Goal: Task Accomplishment & Management: Manage account settings

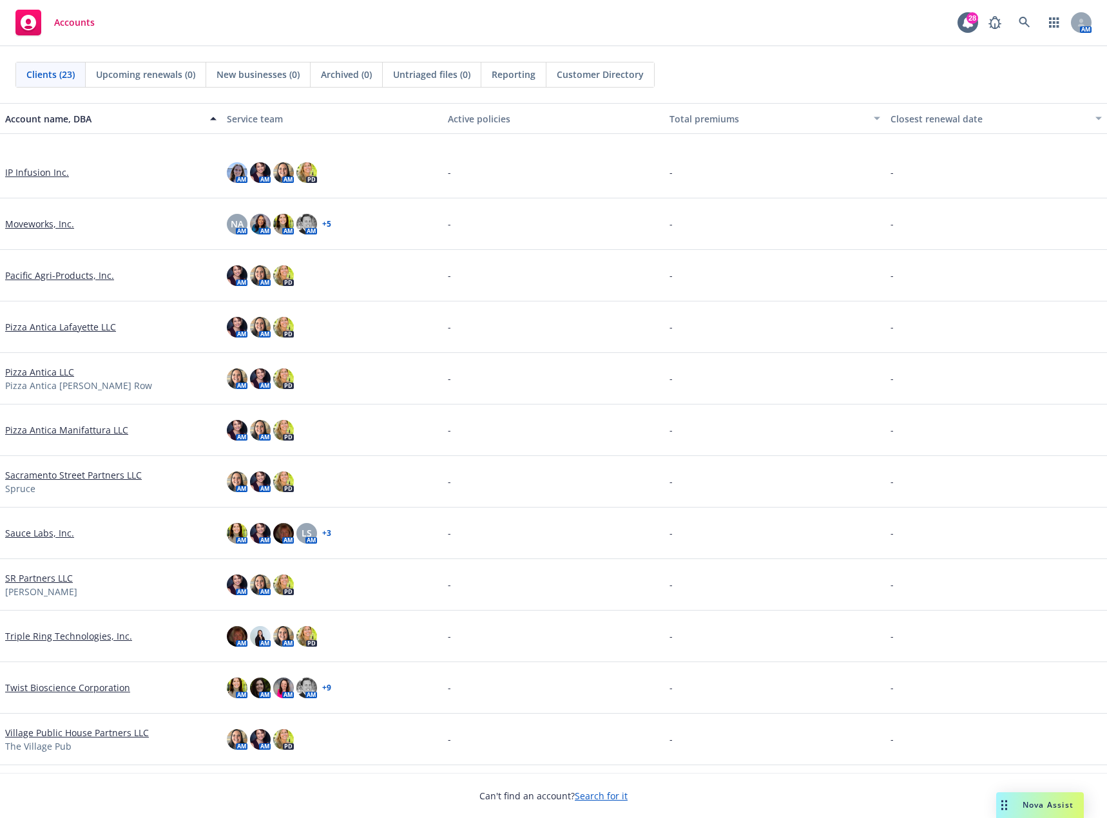
scroll to position [546, 0]
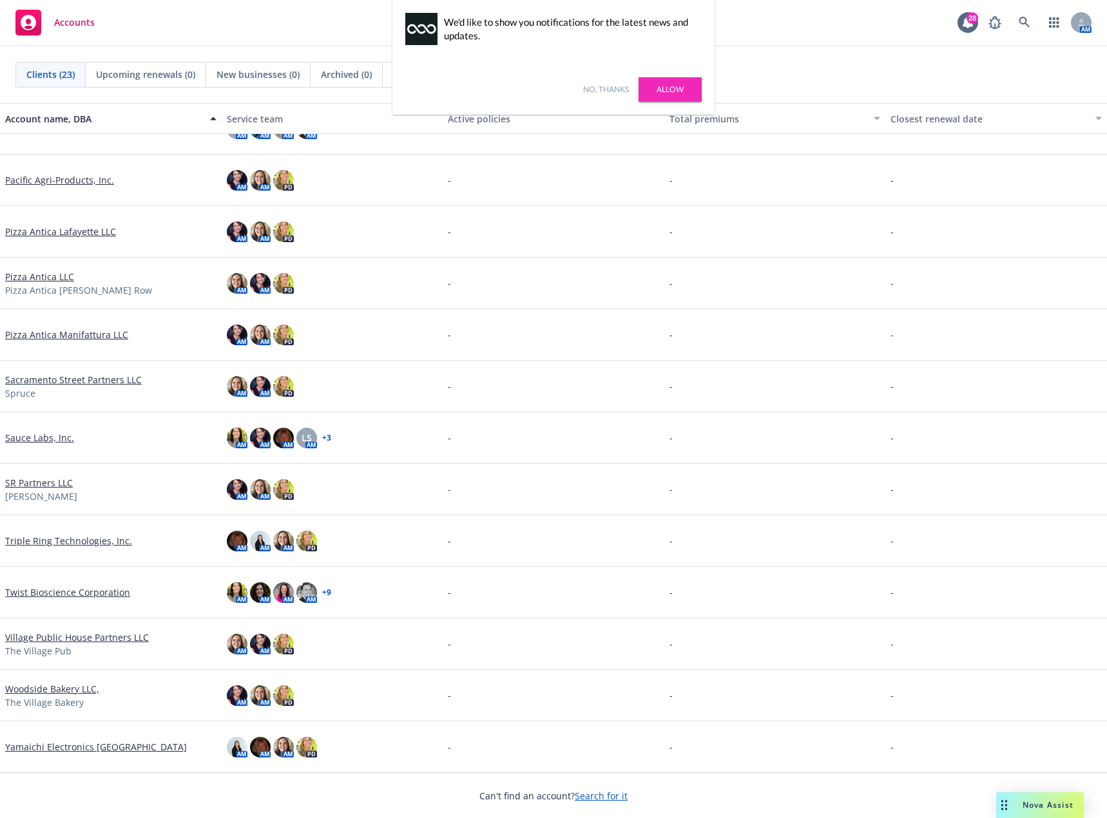
click at [84, 748] on link "Yamaichi Electronics [GEOGRAPHIC_DATA]" at bounding box center [96, 747] width 182 height 14
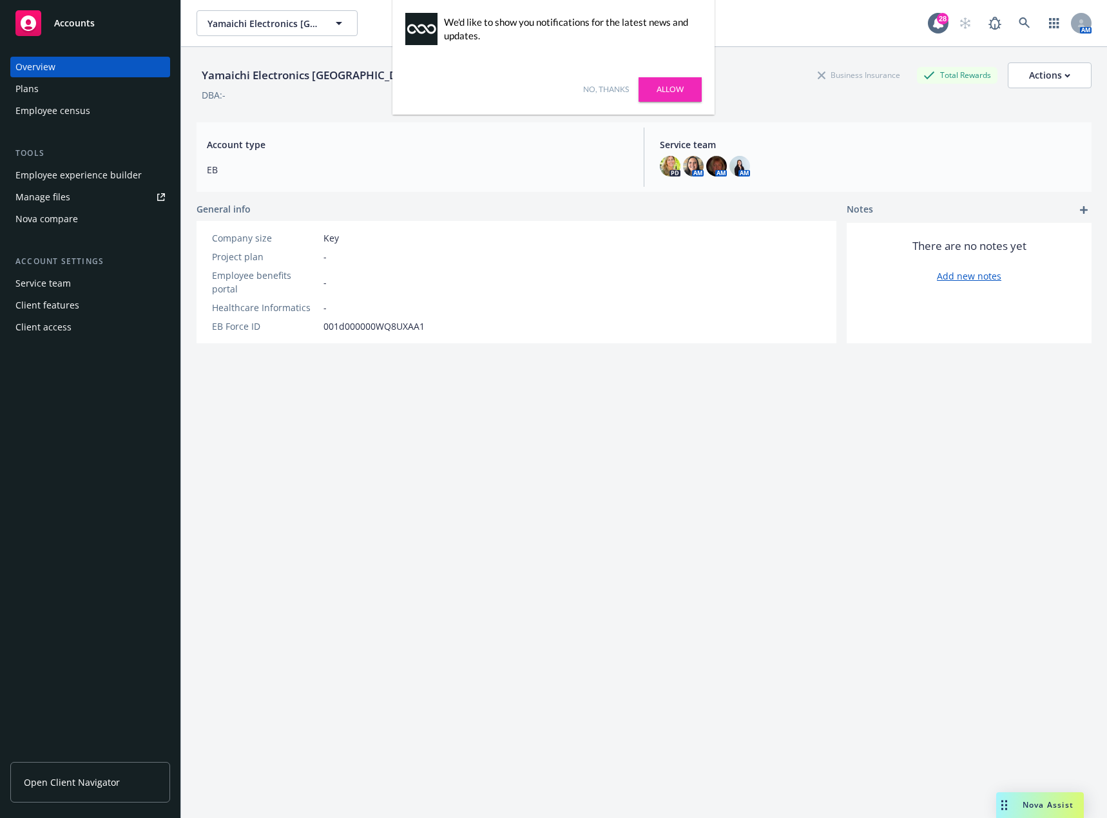
click at [48, 93] on div "Plans" at bounding box center [89, 89] width 149 height 21
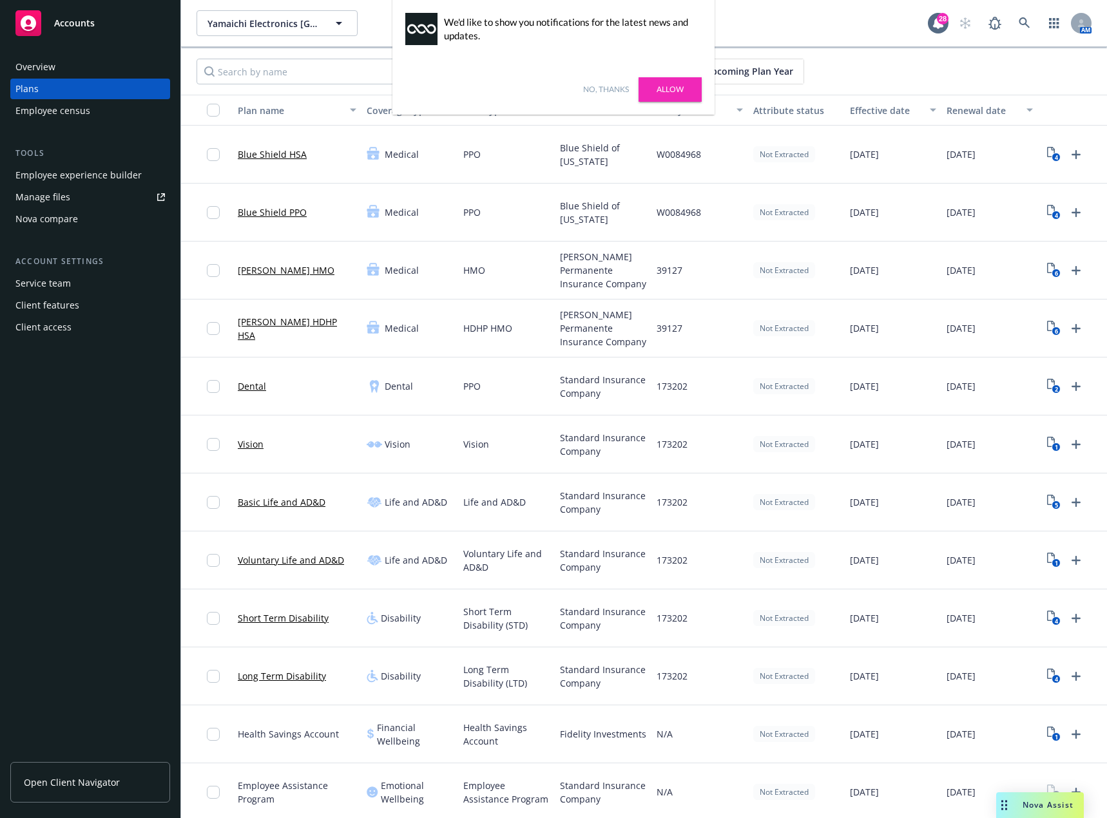
click at [607, 91] on link "No, thanks" at bounding box center [606, 90] width 46 height 12
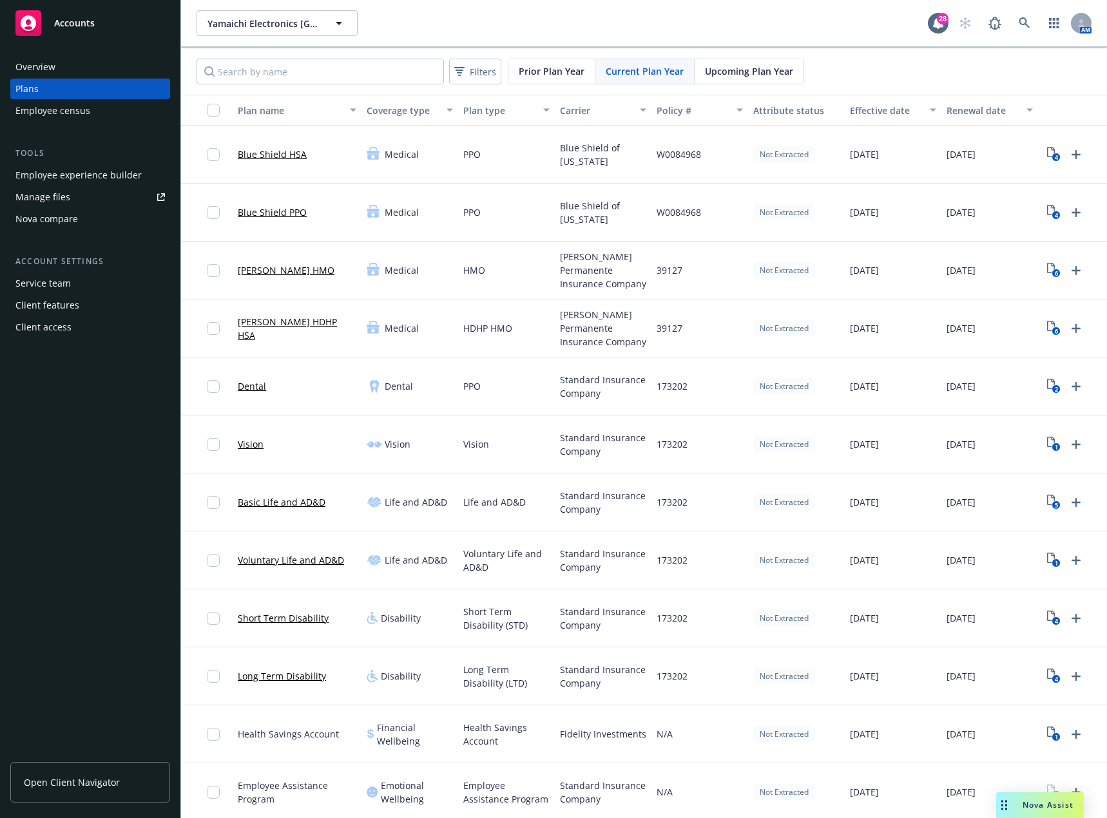
click at [733, 74] on span "Upcoming Plan Year" at bounding box center [749, 71] width 88 height 14
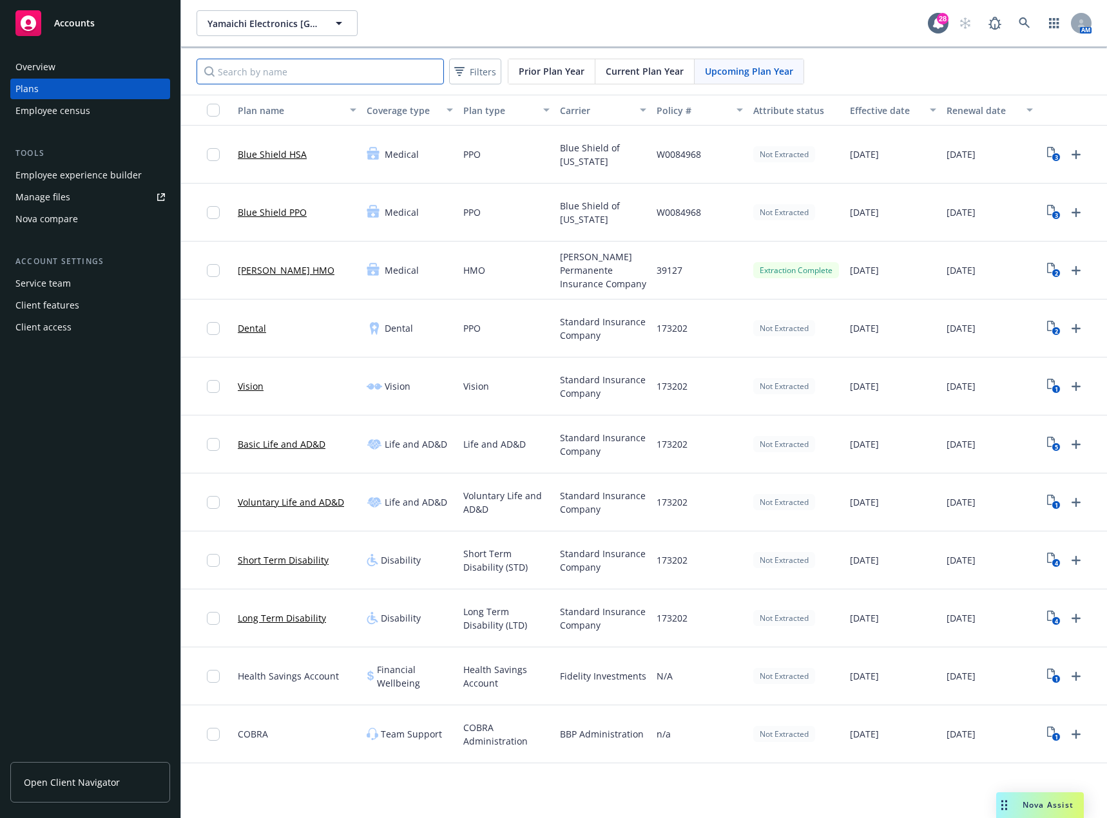
click at [322, 78] on input "Search by name" at bounding box center [320, 72] width 247 height 26
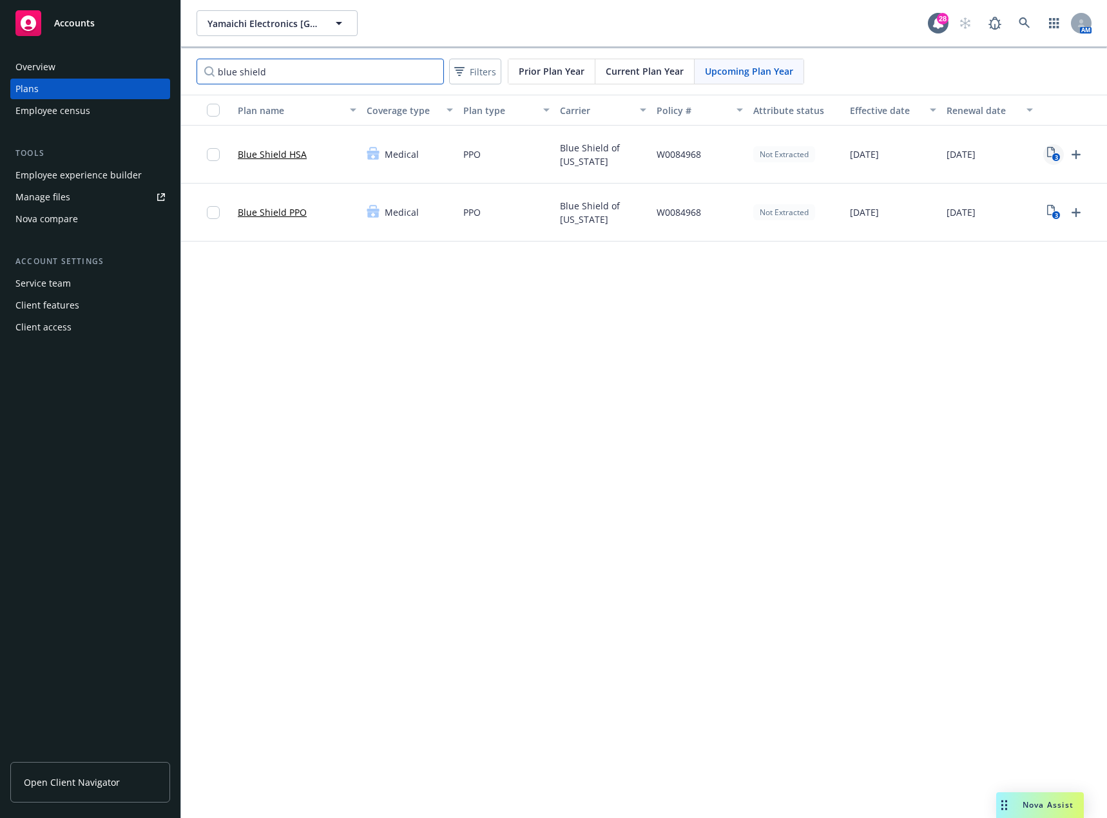
type input "blue shield"
click at [1052, 153] on icon "3" at bounding box center [1054, 154] width 14 height 15
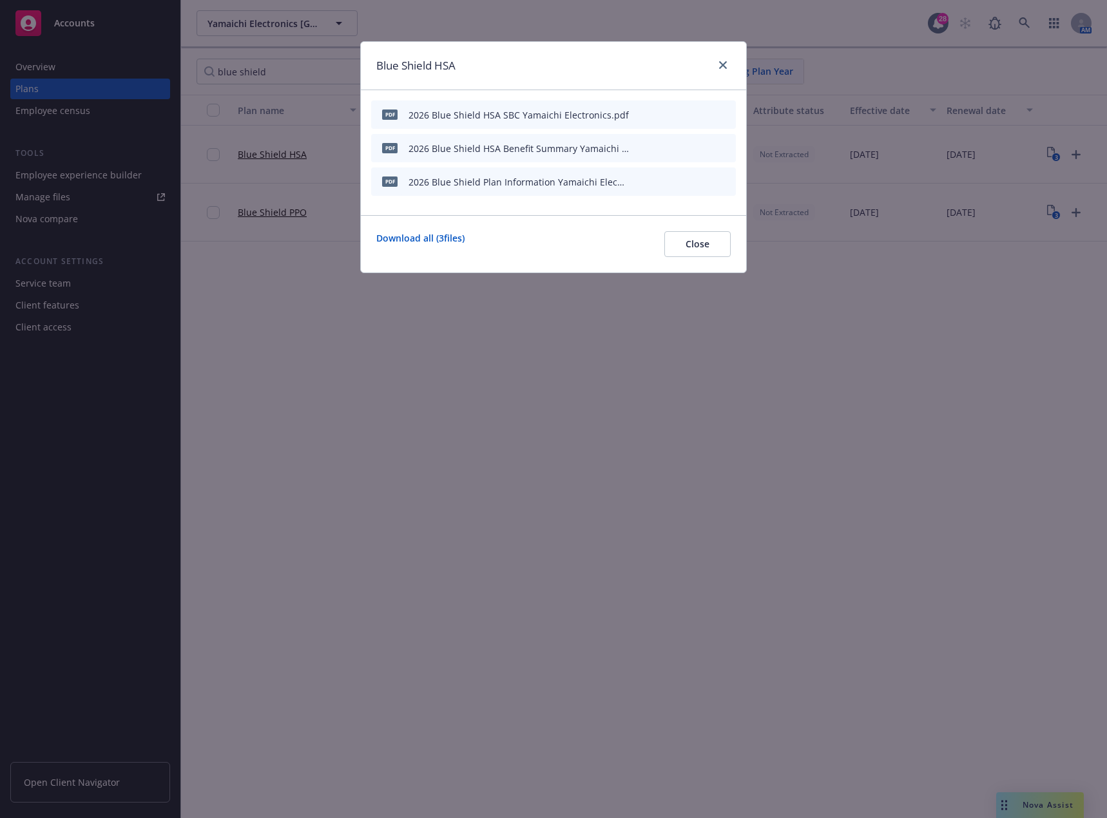
click at [709, 182] on button "preview file" at bounding box center [703, 181] width 14 height 12
click at [693, 241] on span "Close" at bounding box center [698, 244] width 24 height 12
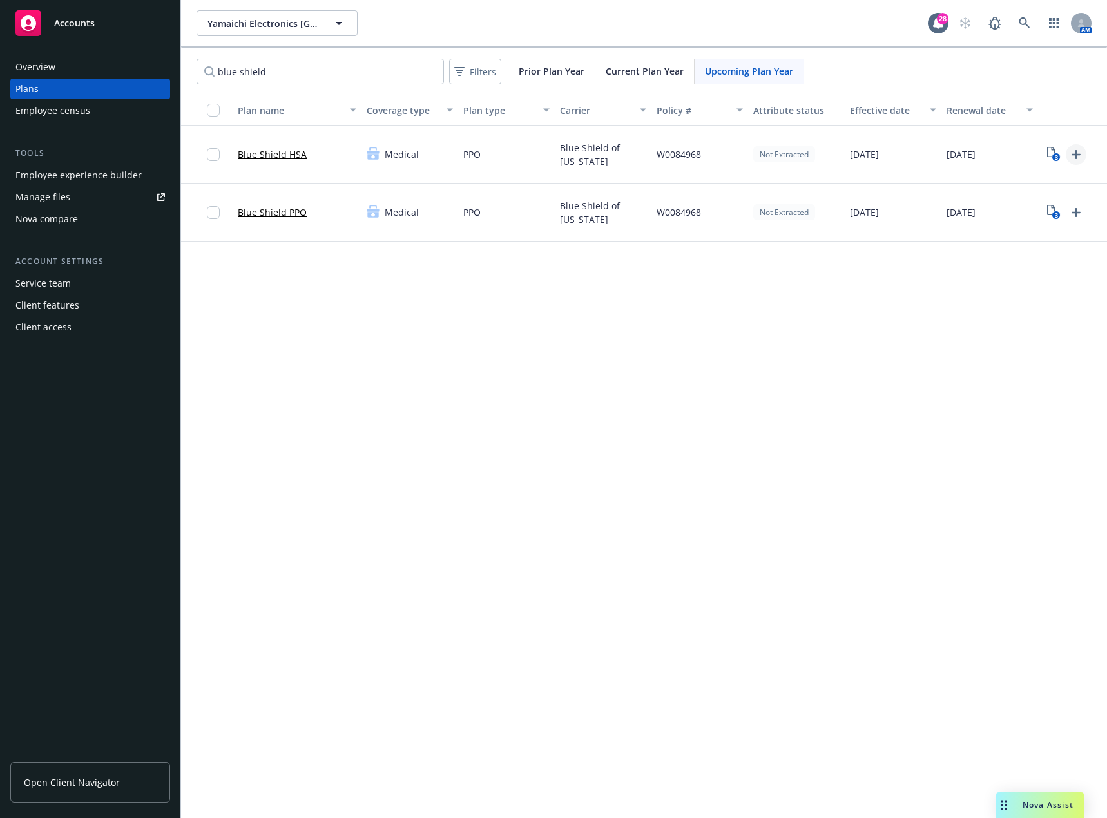
click at [1071, 155] on icon "Upload Plan Documents" at bounding box center [1075, 154] width 15 height 15
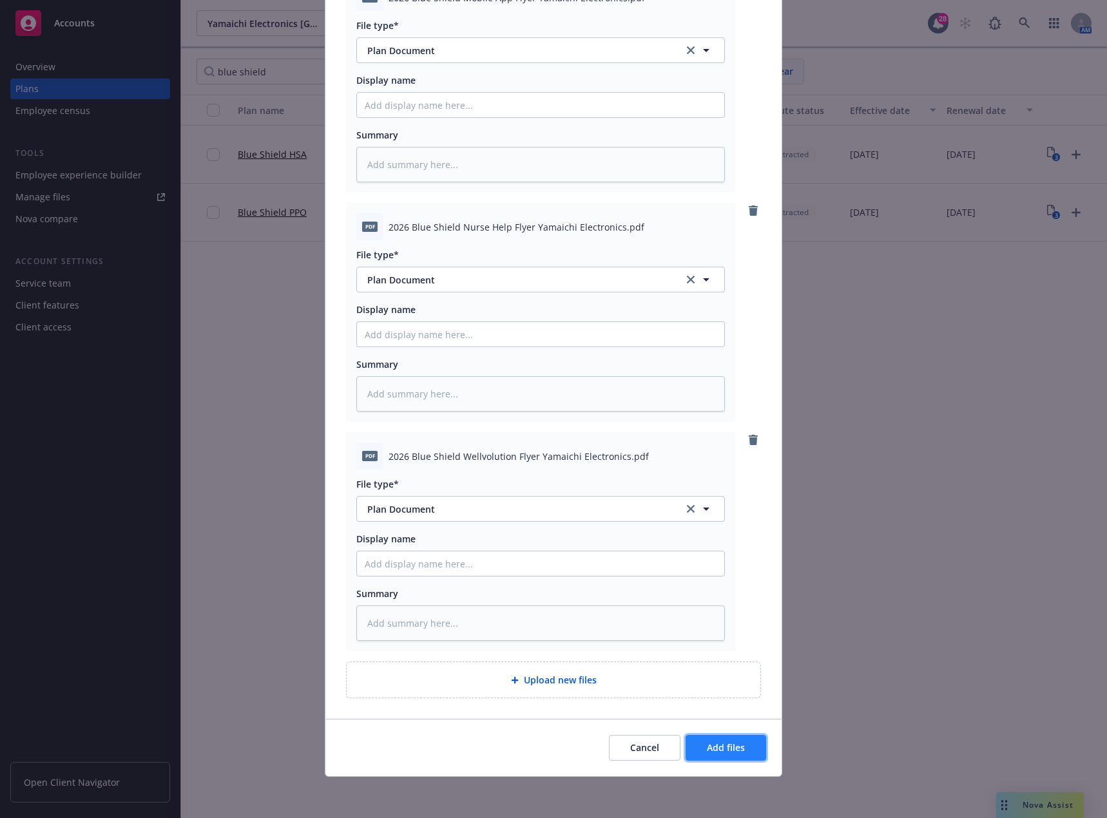
click at [734, 740] on button "Add files" at bounding box center [726, 748] width 81 height 26
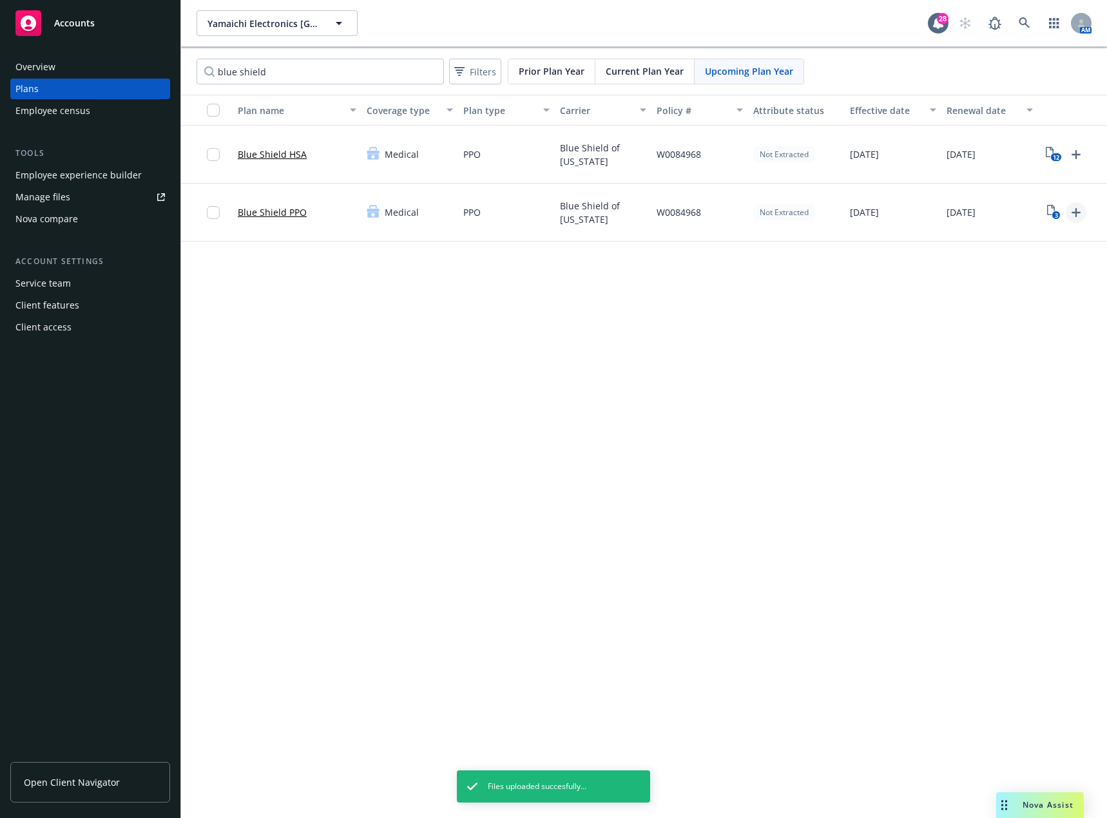
click at [1079, 214] on icon "Upload Plan Documents" at bounding box center [1075, 212] width 15 height 15
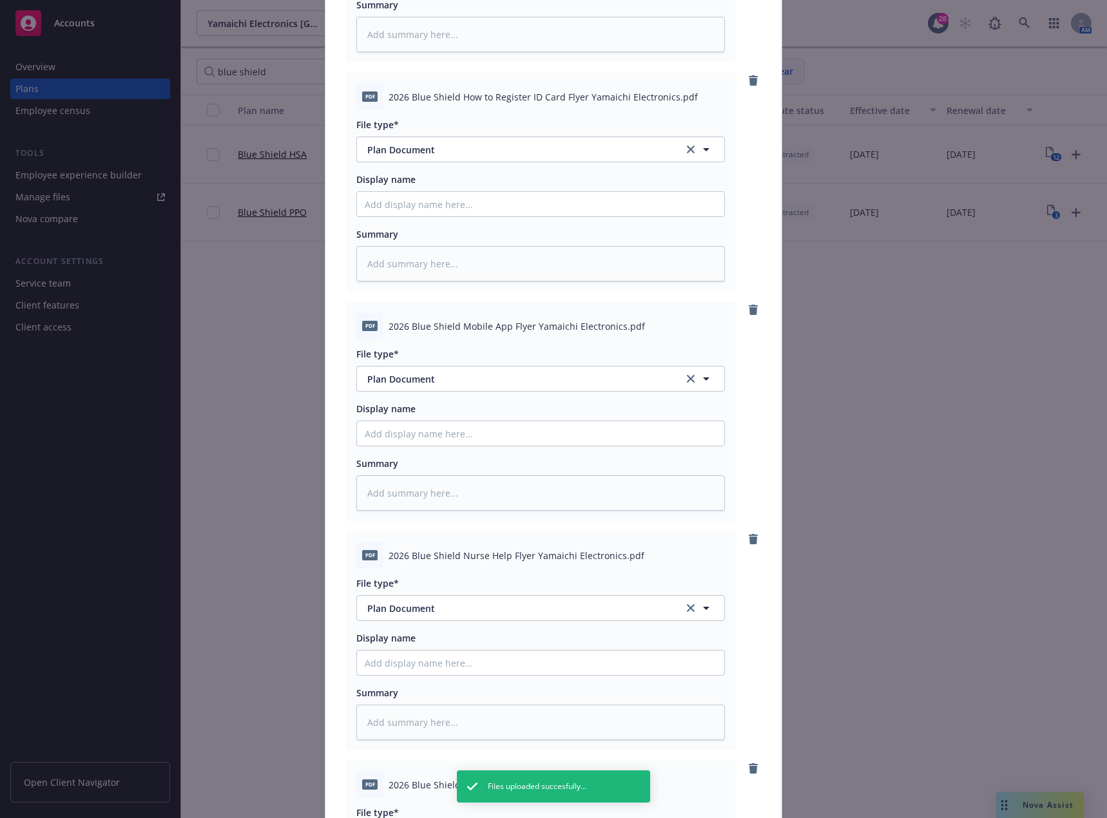
scroll to position [1554, 0]
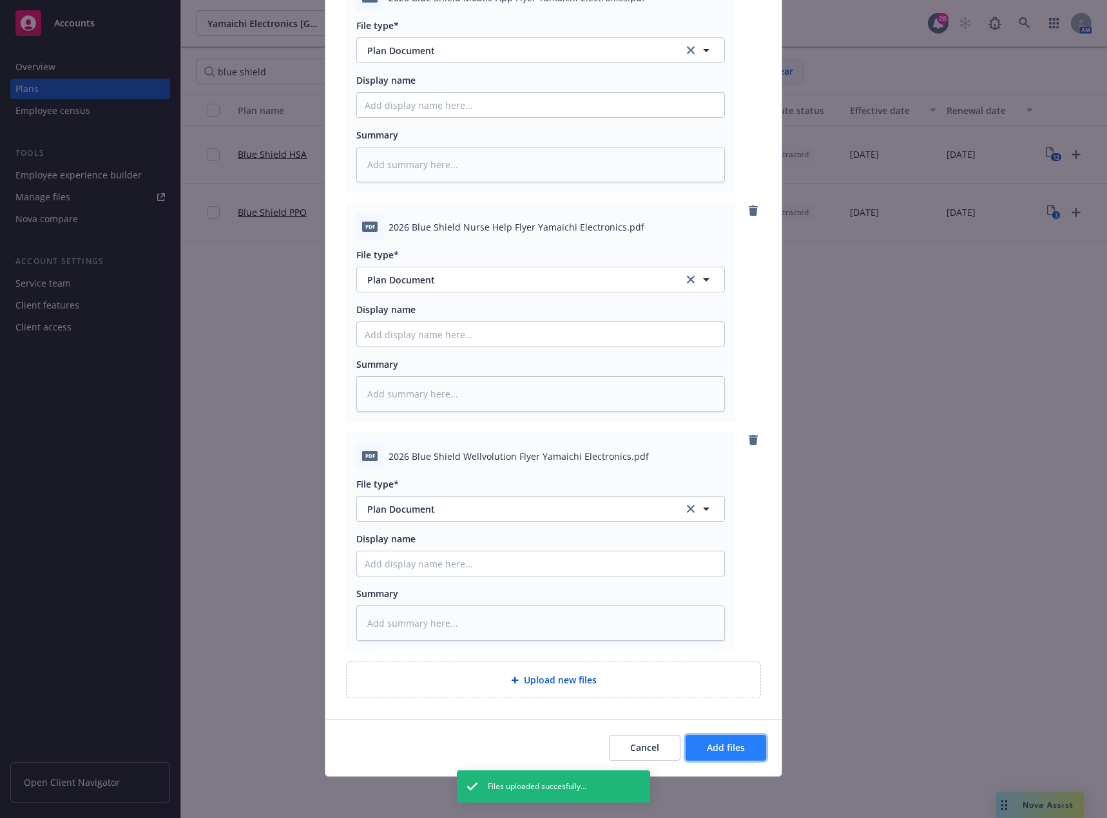
click at [718, 755] on button "Add files" at bounding box center [726, 748] width 81 height 26
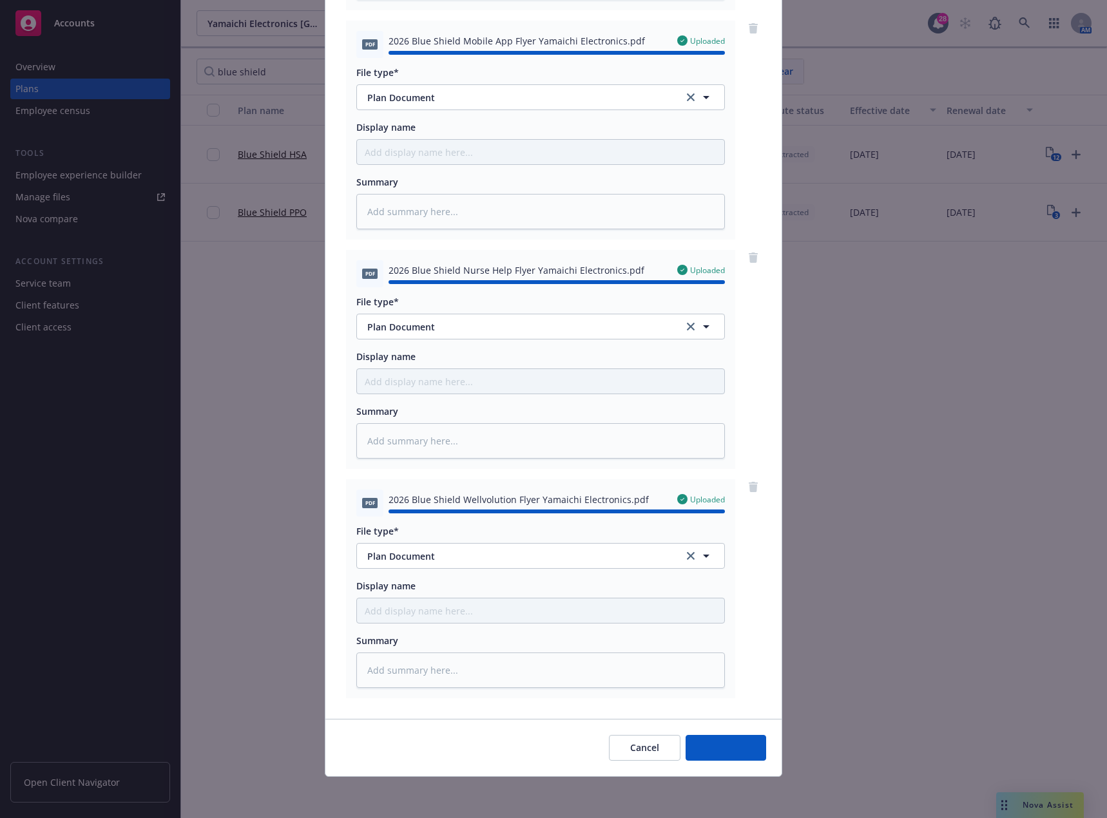
type textarea "x"
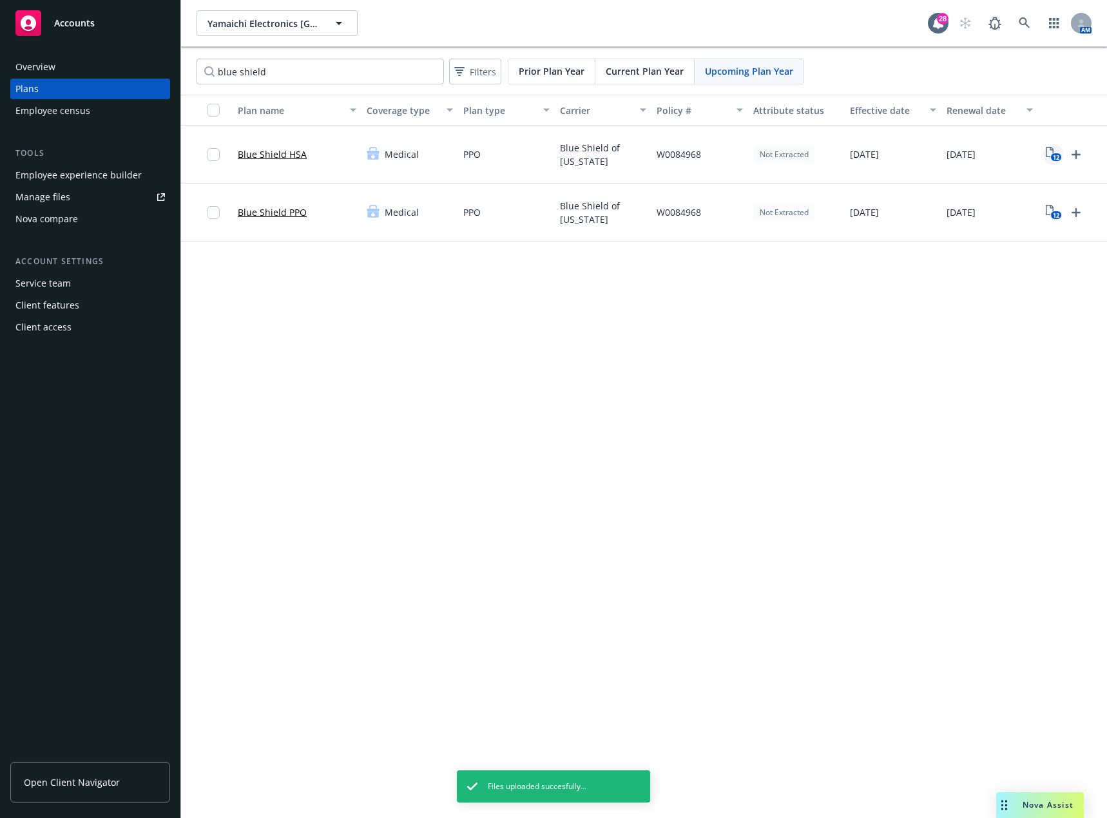
click at [1049, 154] on icon "12" at bounding box center [1054, 154] width 16 height 15
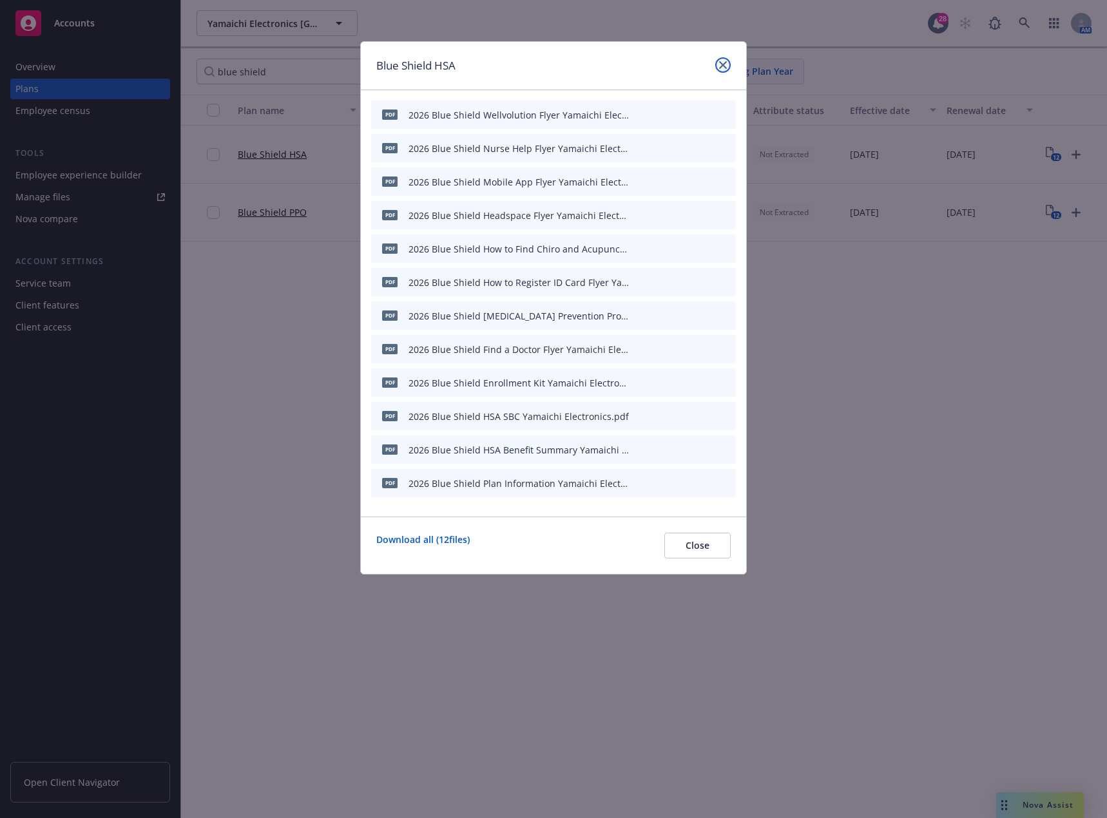
click at [719, 66] on icon "close" at bounding box center [723, 65] width 8 height 8
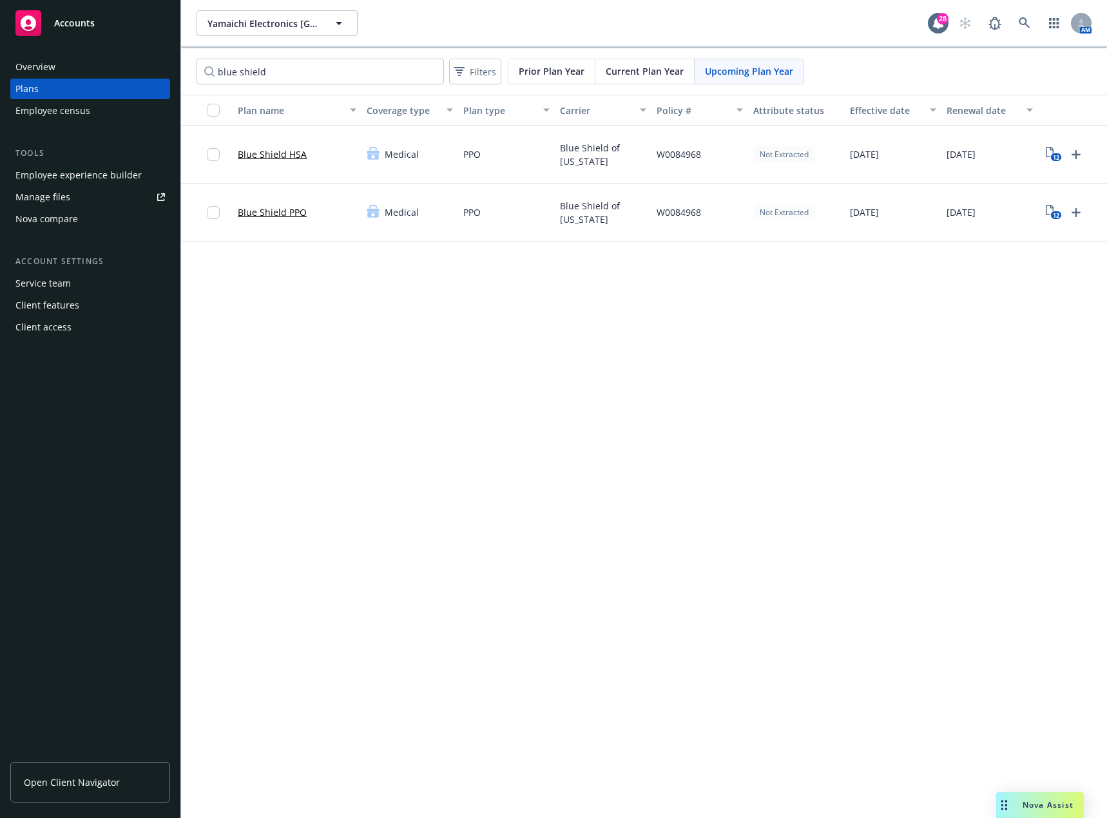
click at [85, 177] on div "Employee experience builder" at bounding box center [78, 175] width 126 height 21
drag, startPoint x: 351, startPoint y: 72, endPoint x: 194, endPoint y: 64, distance: 157.4
click at [194, 64] on div "blue shield" at bounding box center [320, 72] width 258 height 26
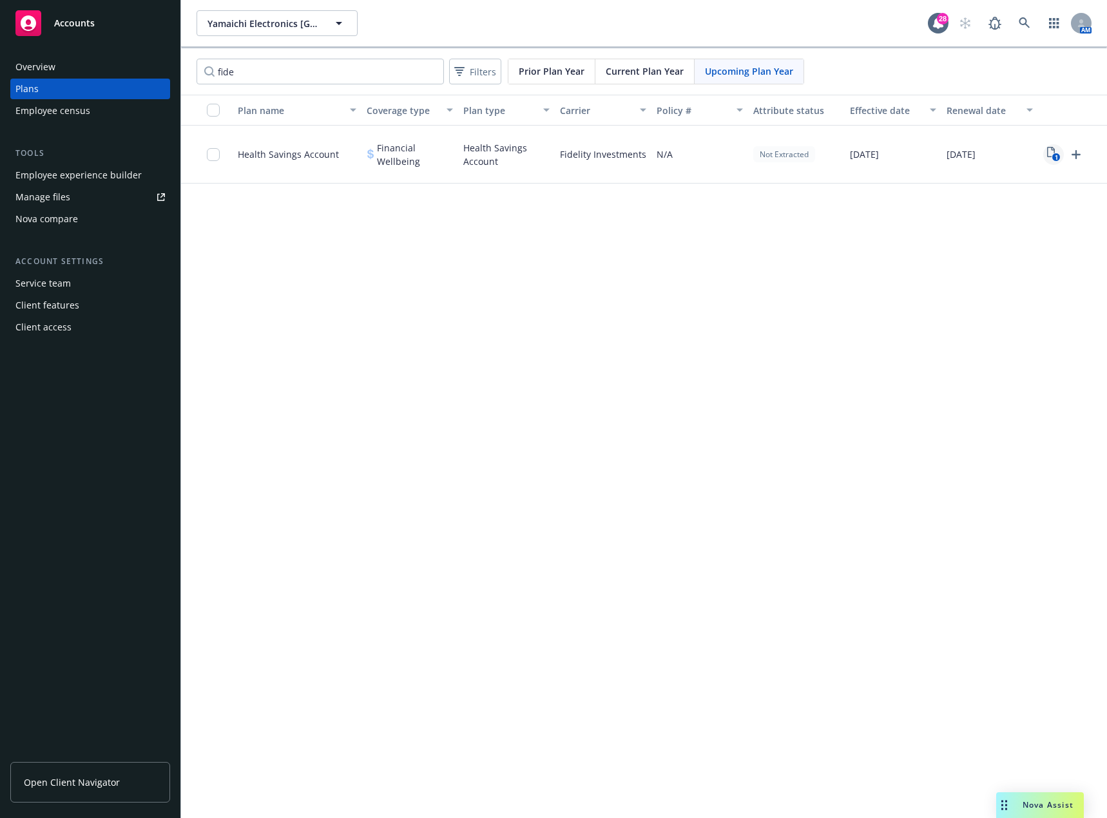
click at [1055, 150] on icon "1" at bounding box center [1054, 154] width 14 height 15
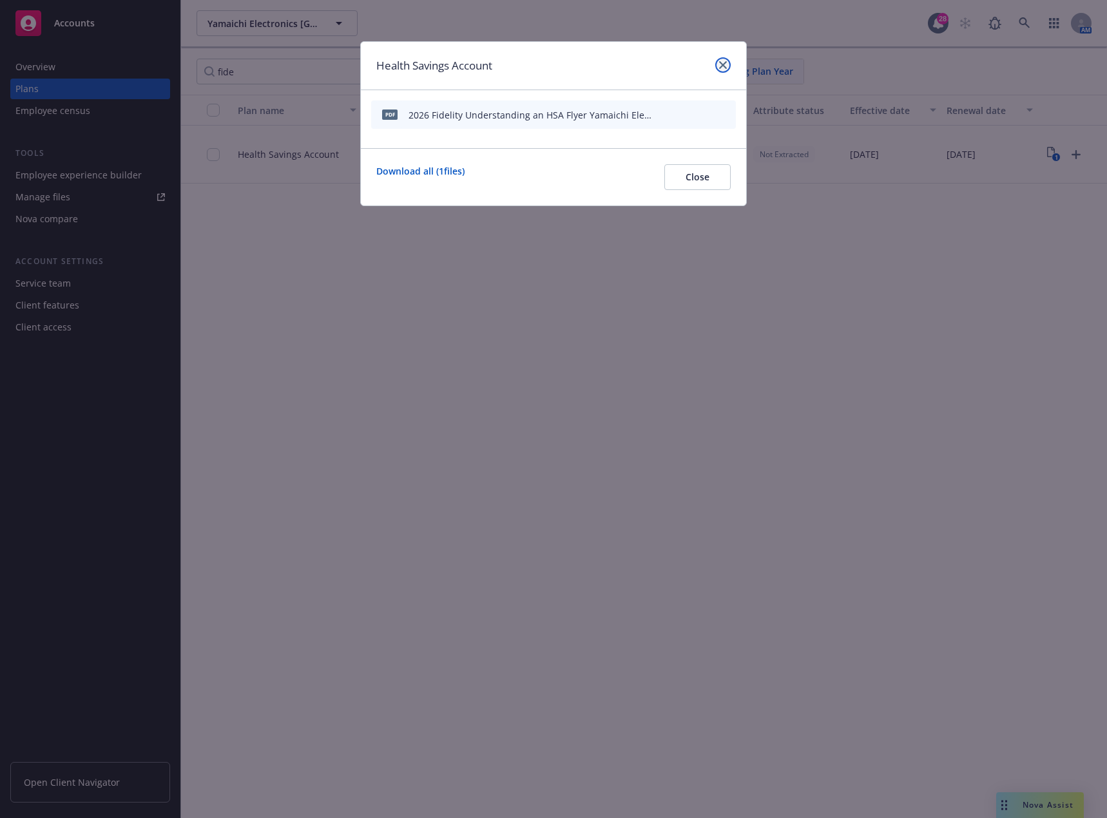
click at [723, 63] on icon "close" at bounding box center [723, 65] width 8 height 8
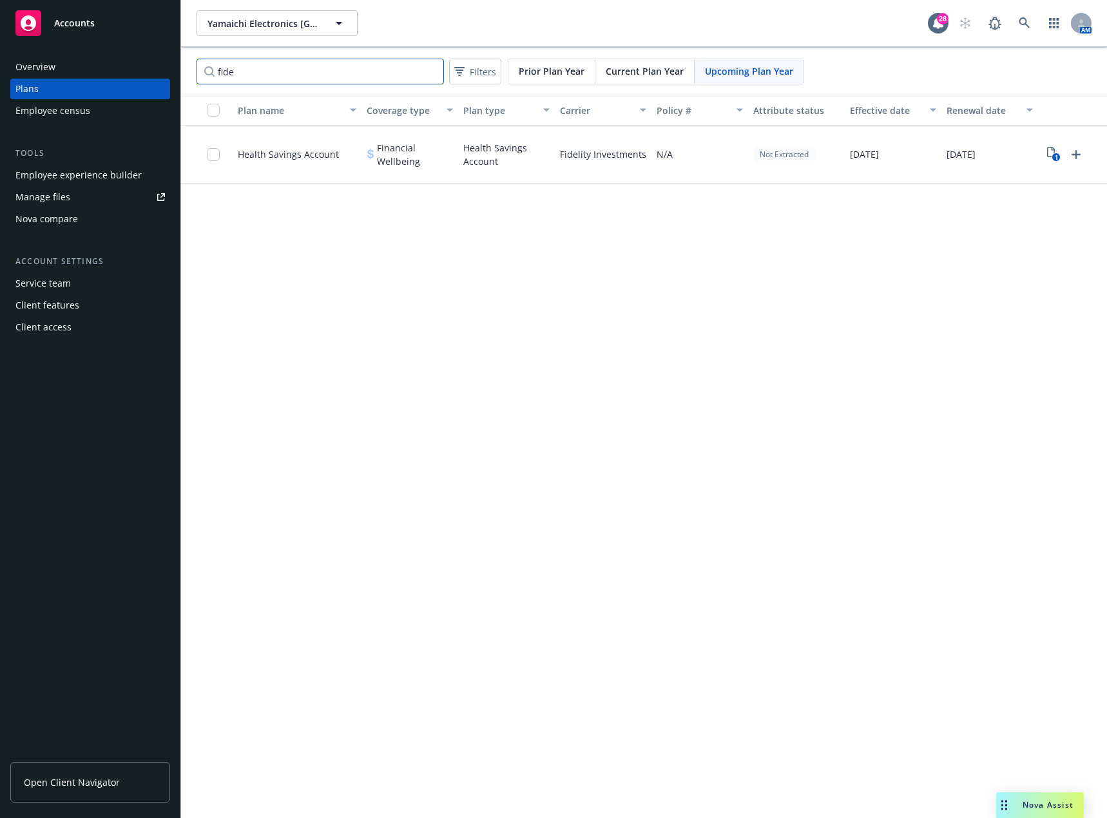
drag, startPoint x: 252, startPoint y: 72, endPoint x: 192, endPoint y: 70, distance: 60.0
click at [192, 70] on div "fide" at bounding box center [320, 72] width 258 height 26
click at [1052, 152] on icon "2" at bounding box center [1054, 154] width 14 height 15
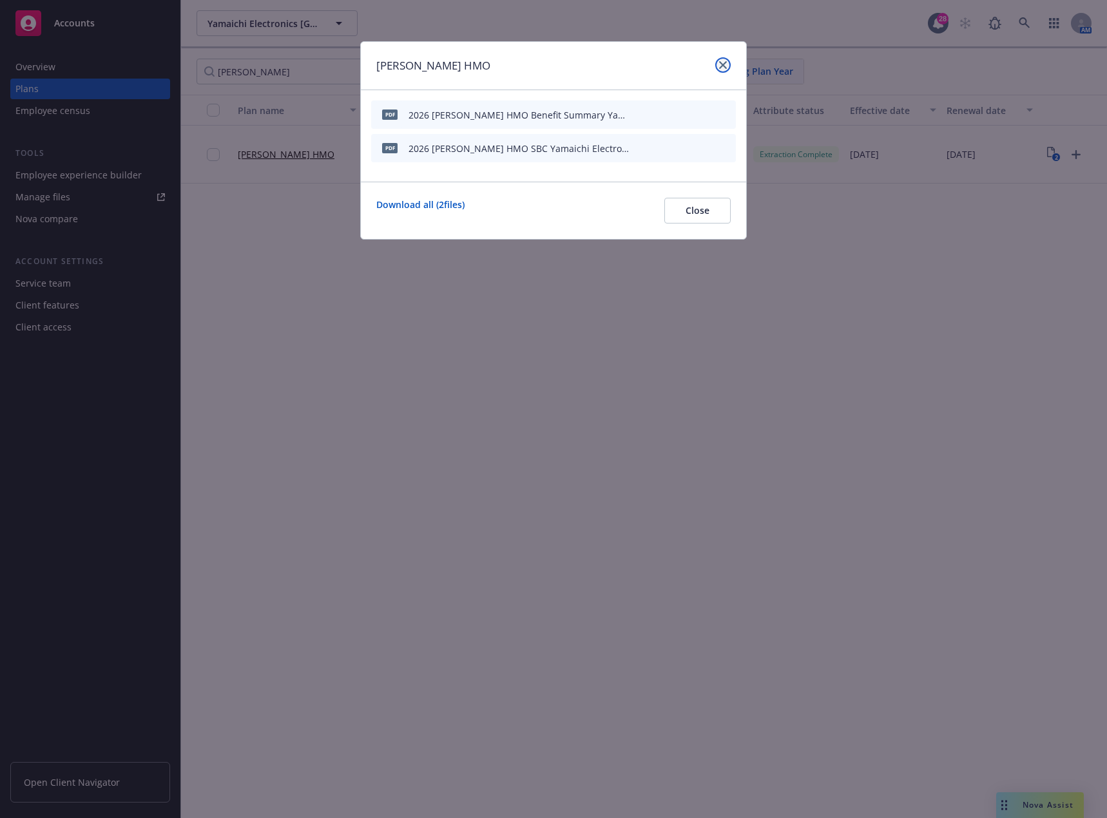
click at [719, 68] on icon "close" at bounding box center [723, 65] width 8 height 8
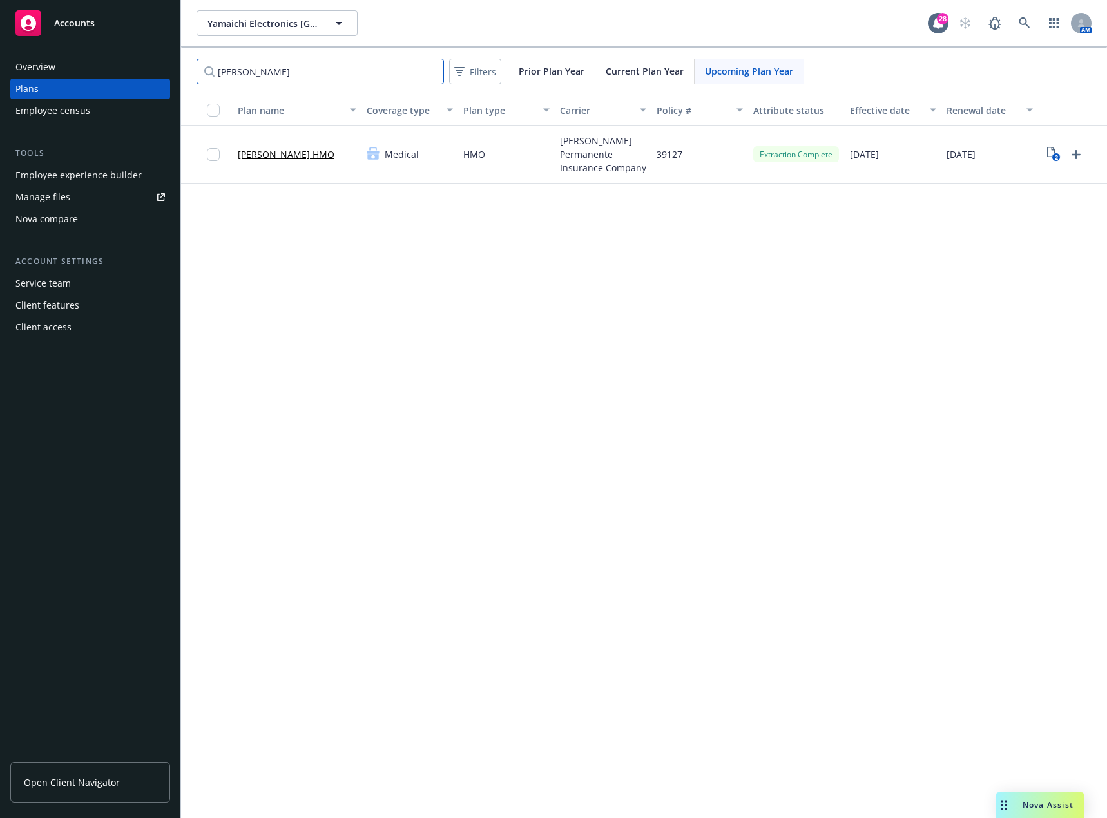
drag, startPoint x: 305, startPoint y: 74, endPoint x: 198, endPoint y: 65, distance: 108.0
click at [198, 65] on input "[PERSON_NAME]" at bounding box center [320, 72] width 247 height 26
click at [1050, 151] on icon "2" at bounding box center [1054, 154] width 14 height 15
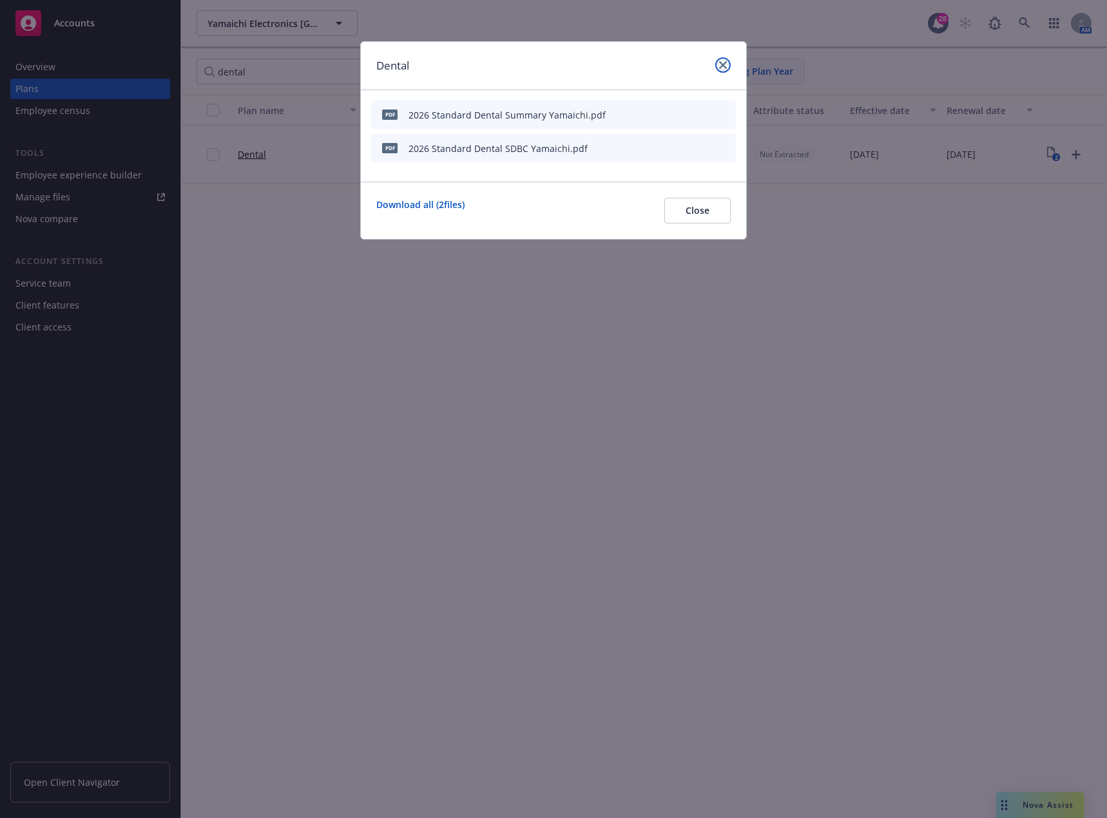
click at [728, 69] on link "close" at bounding box center [722, 64] width 15 height 15
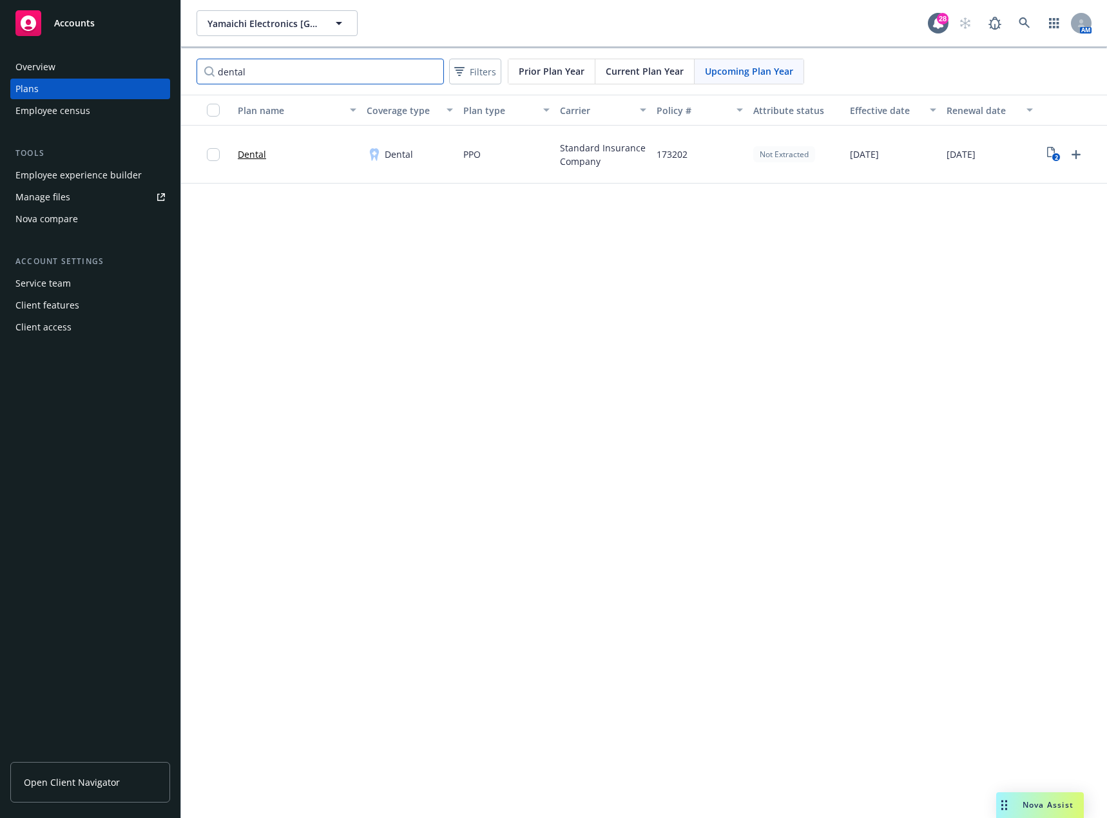
drag, startPoint x: 314, startPoint y: 73, endPoint x: 188, endPoint y: 72, distance: 126.3
click at [188, 72] on div "dental Filters Prior Plan Year Current Plan Year Upcoming Plan Year" at bounding box center [644, 71] width 926 height 46
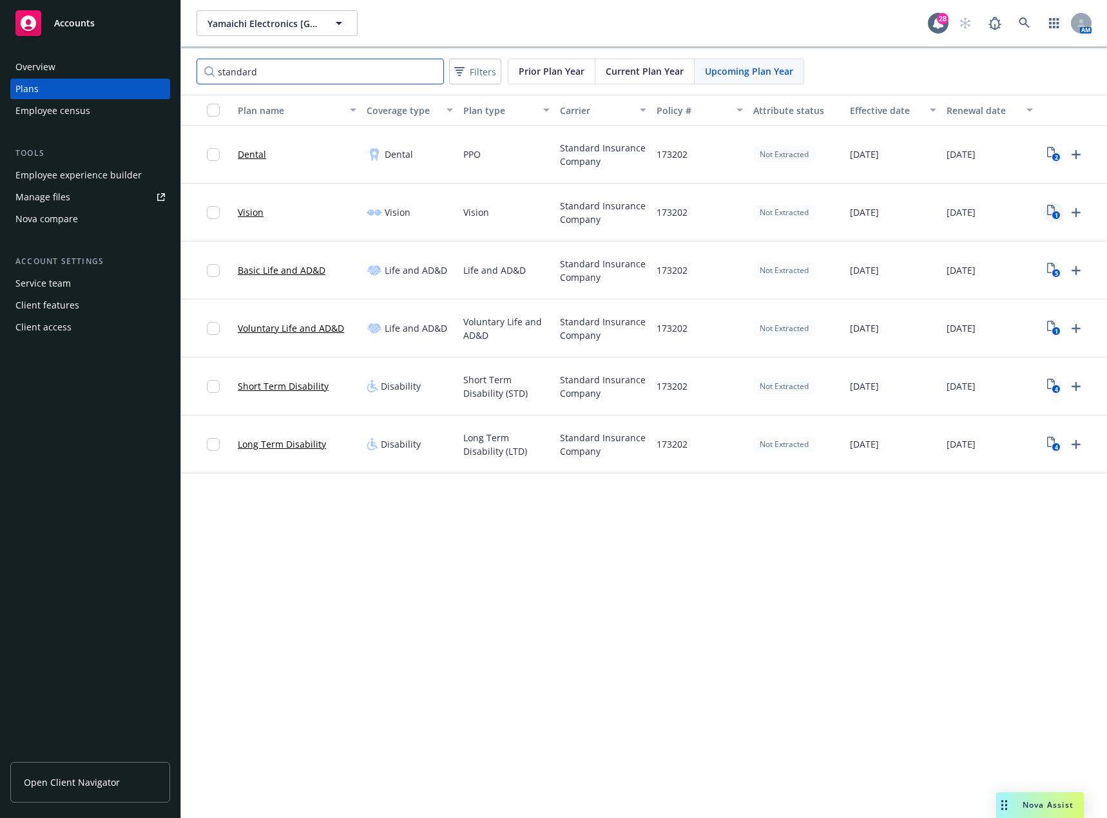
type input "standard"
click at [1052, 207] on icon "View Plan Documents" at bounding box center [1051, 210] width 8 height 10
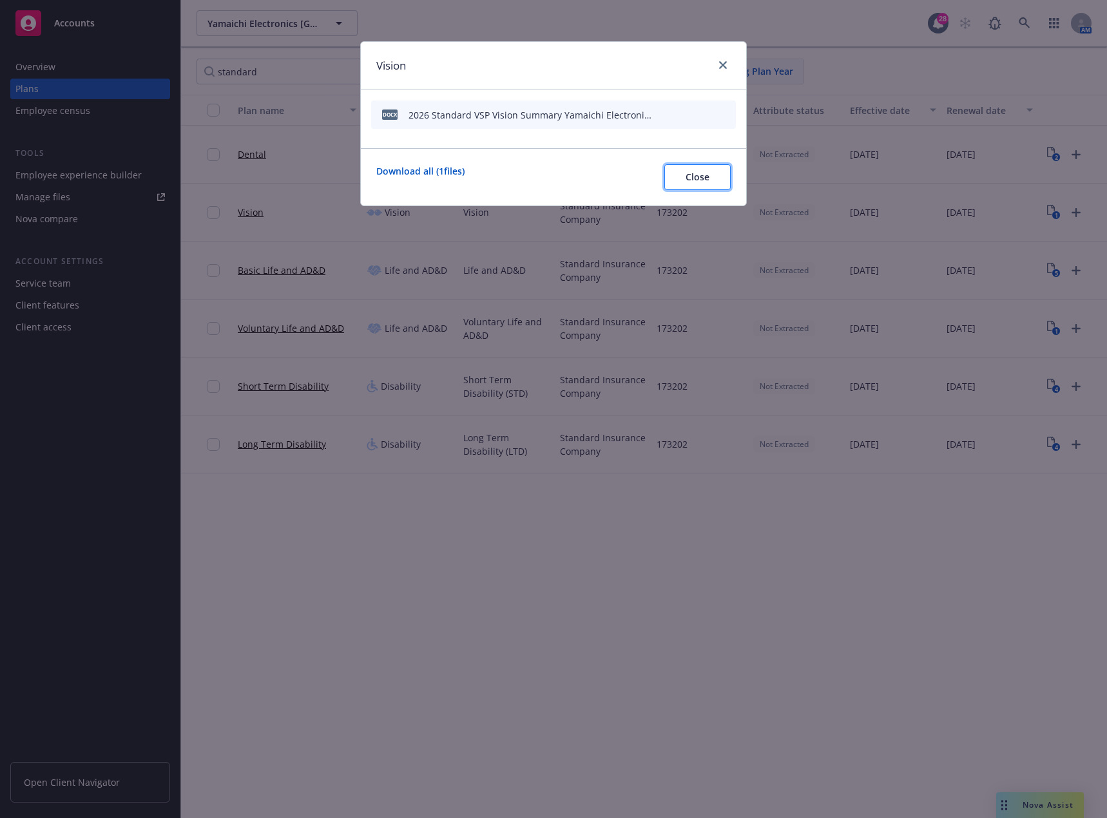
click at [702, 176] on span "Close" at bounding box center [698, 177] width 24 height 12
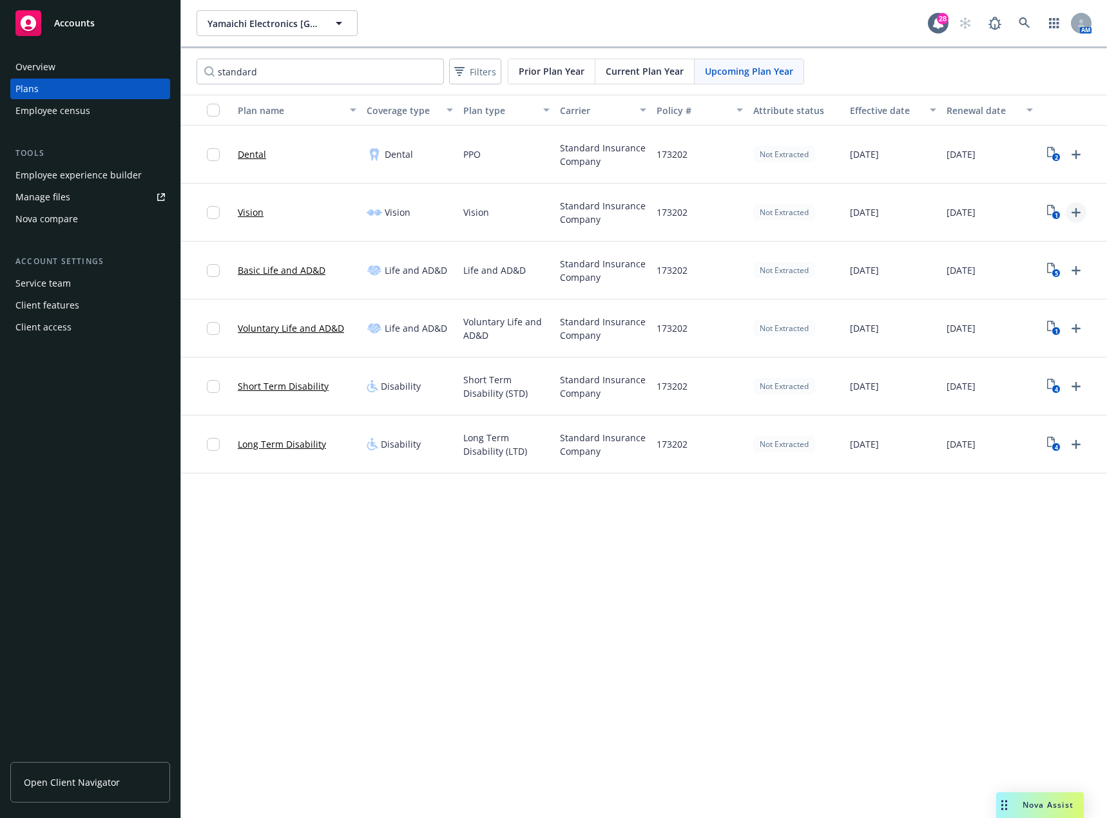
click at [1072, 211] on icon "Upload Plan Documents" at bounding box center [1075, 212] width 15 height 15
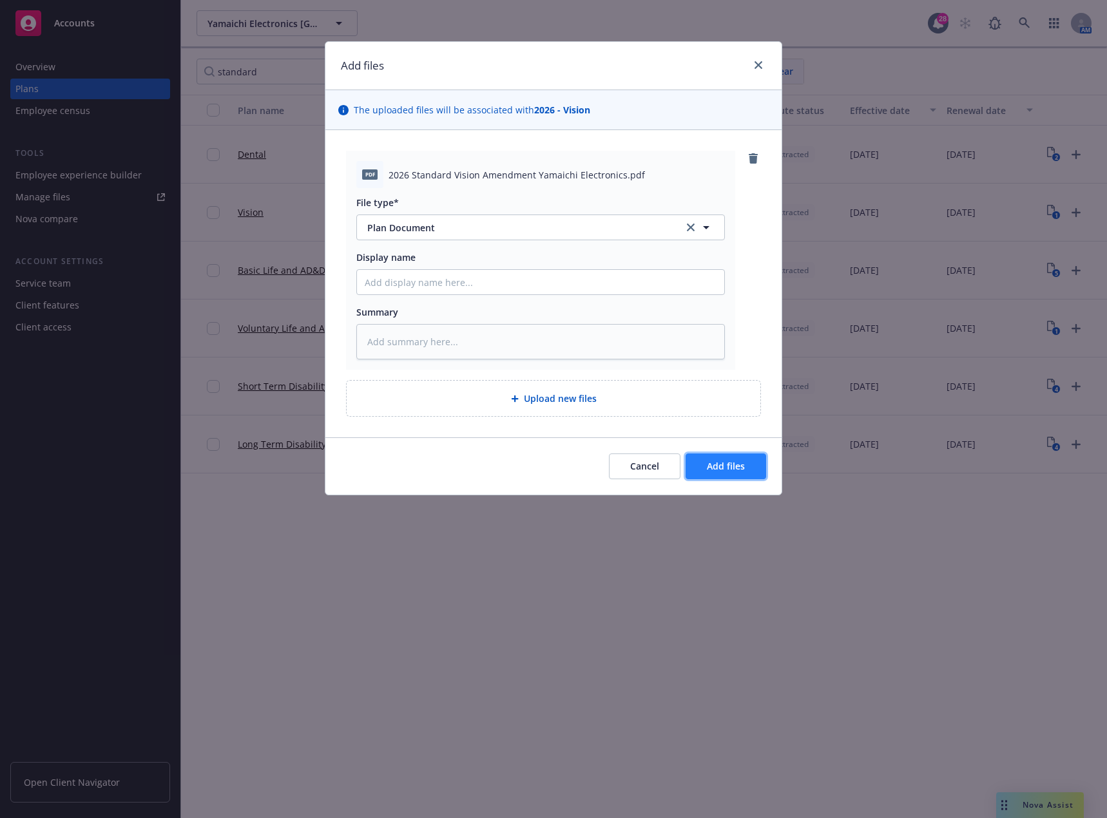
click at [706, 456] on button "Add files" at bounding box center [726, 467] width 81 height 26
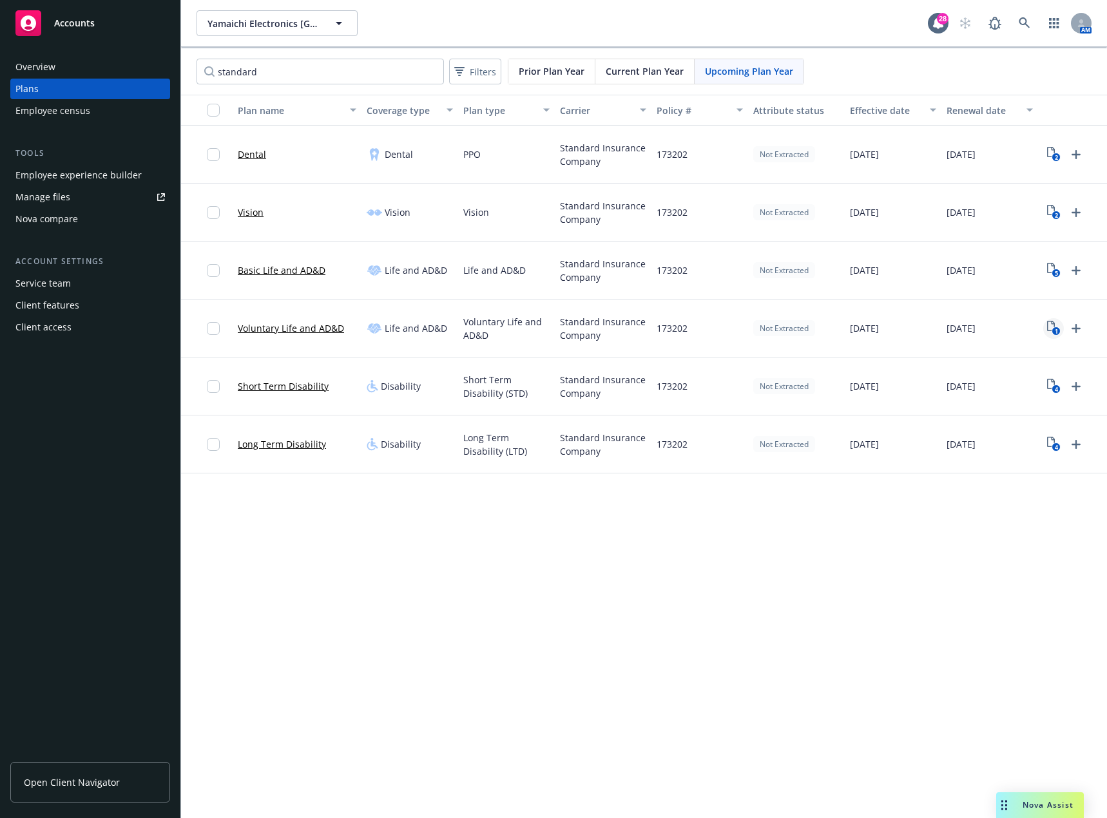
click at [1053, 327] on icon "1" at bounding box center [1054, 328] width 14 height 15
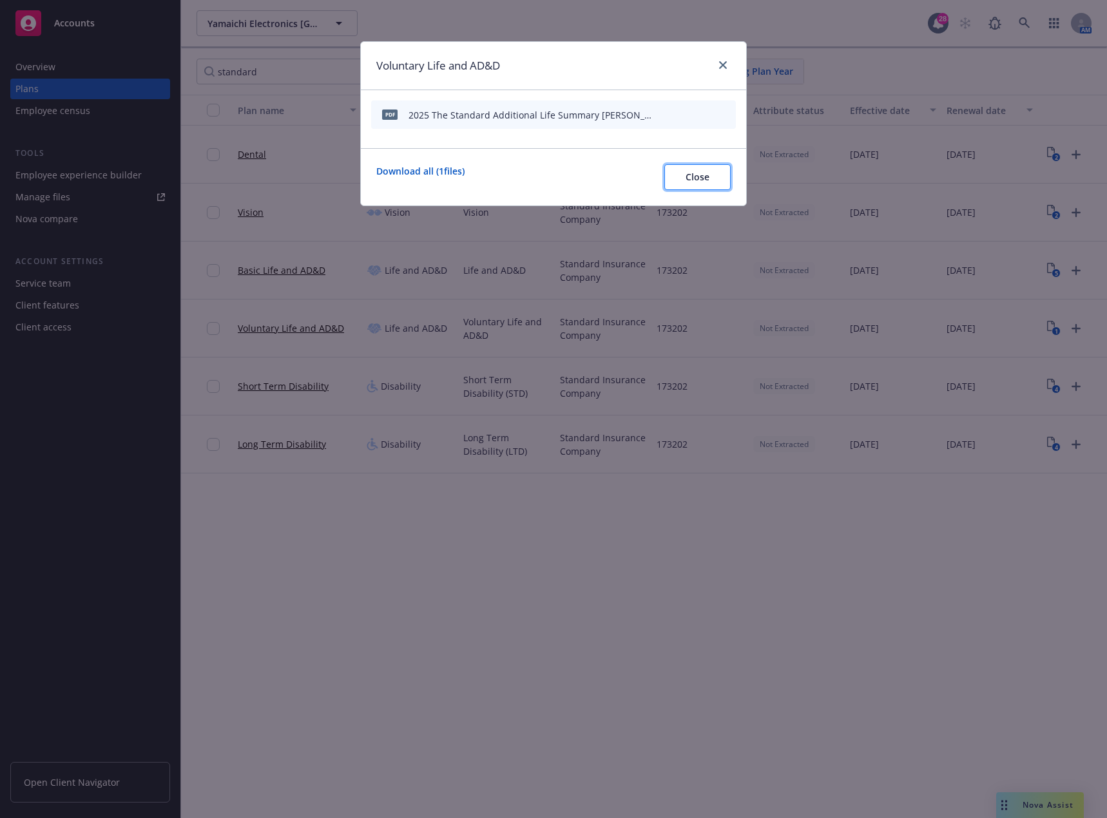
click at [693, 178] on span "Close" at bounding box center [698, 177] width 24 height 12
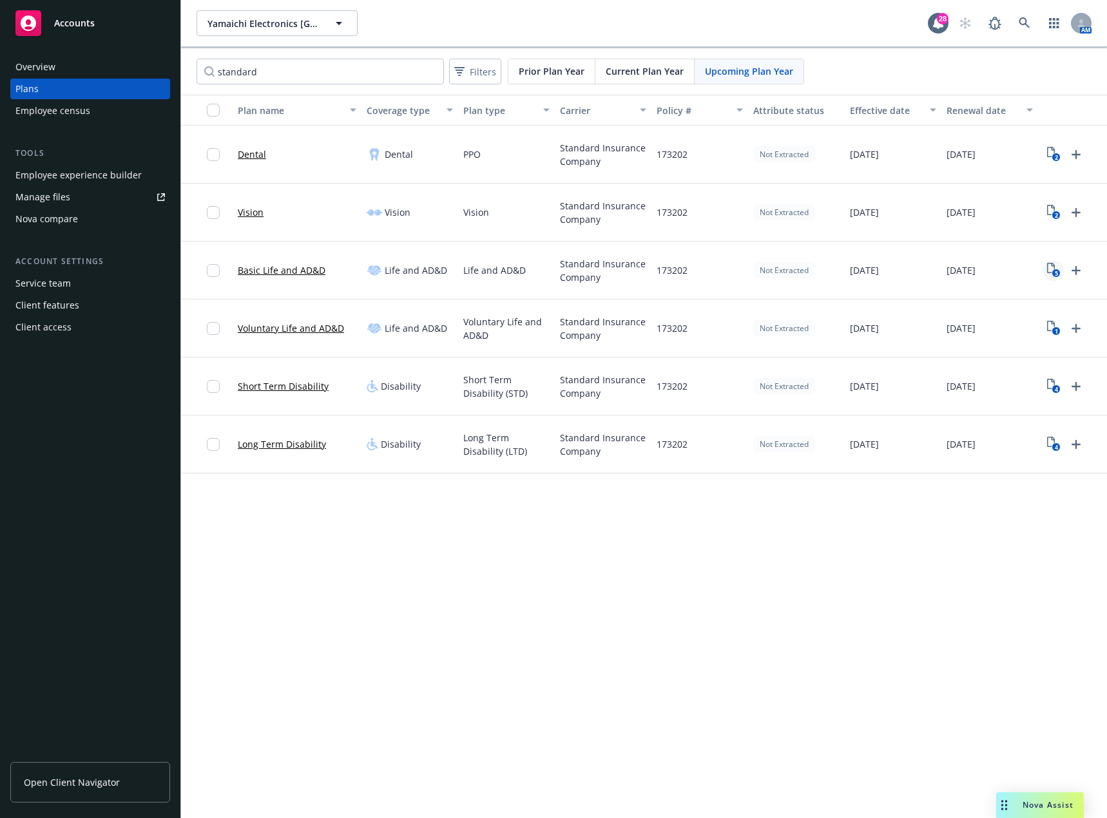
click at [1055, 269] on rect "View Plan Documents" at bounding box center [1056, 273] width 8 height 8
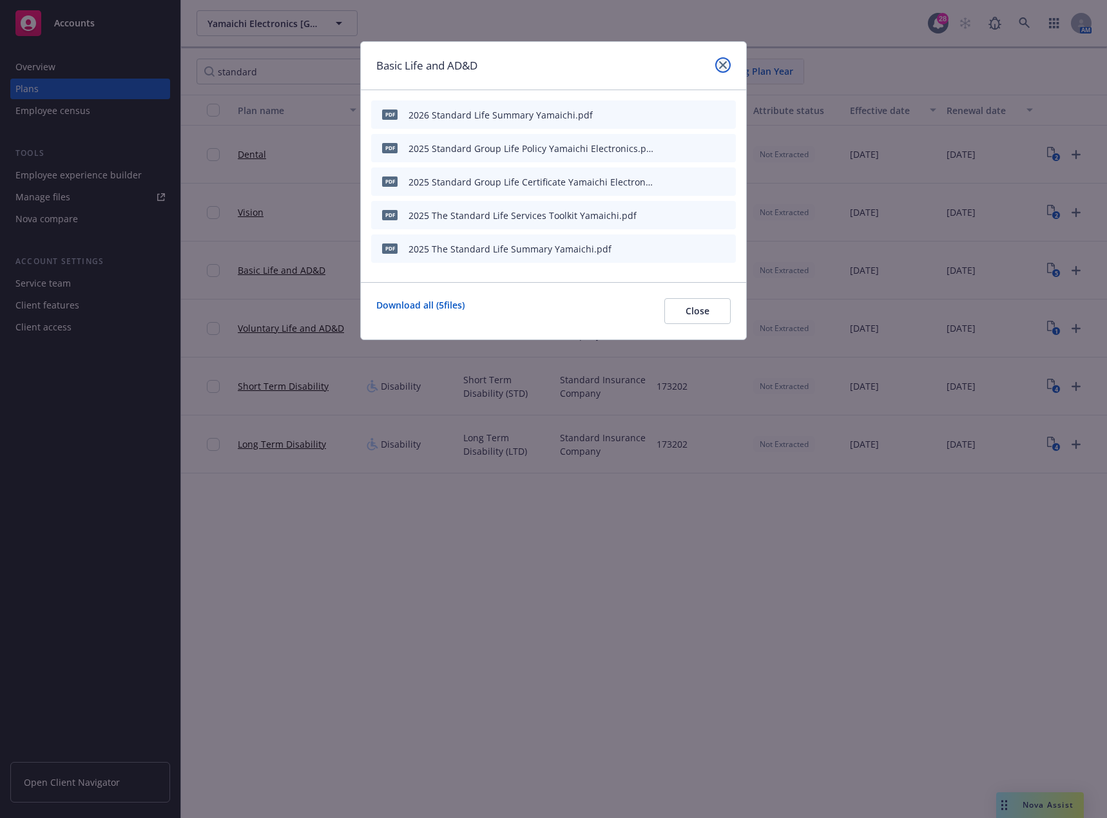
click at [722, 63] on icon "close" at bounding box center [723, 65] width 8 height 8
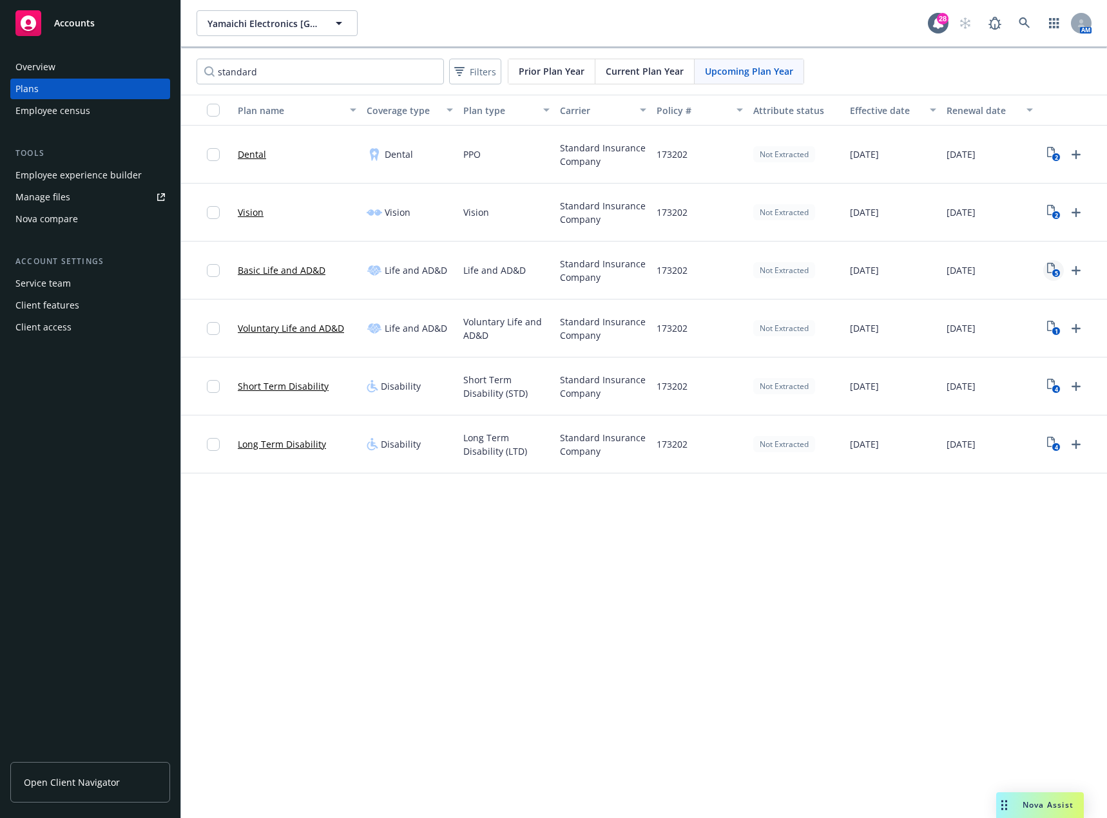
click at [1052, 276] on icon "5" at bounding box center [1054, 270] width 14 height 15
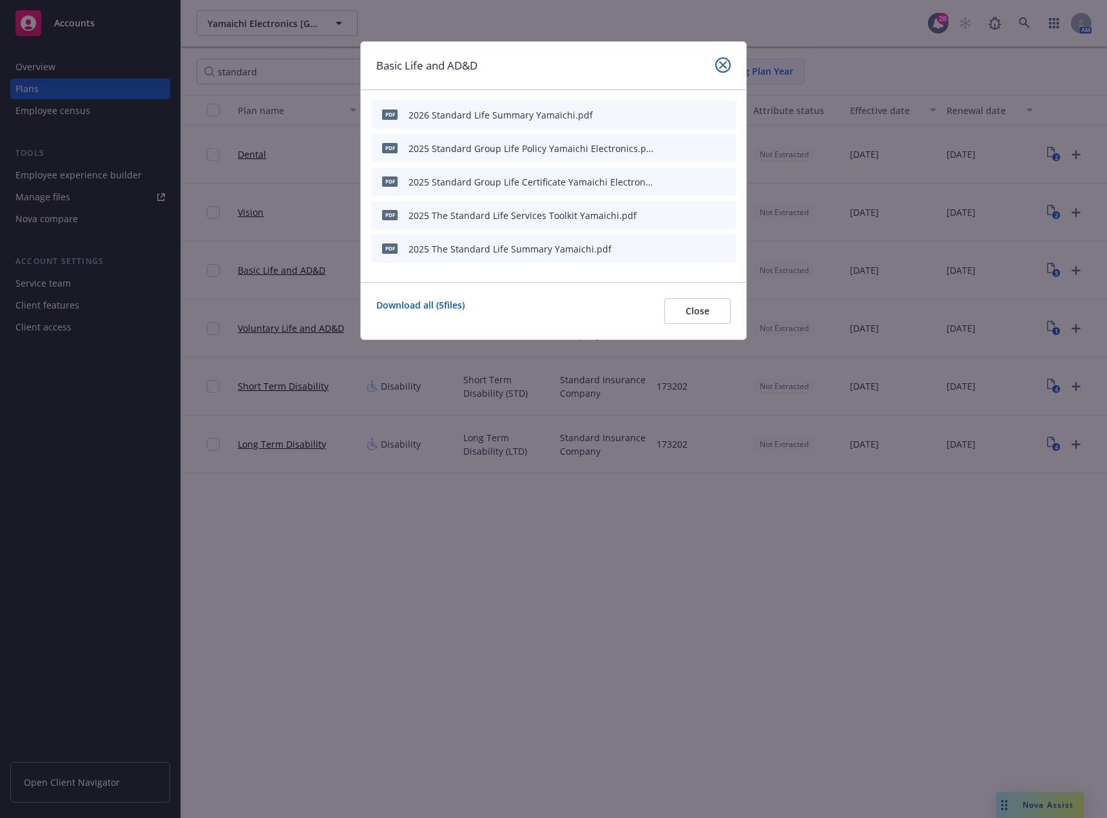
click at [723, 70] on link "close" at bounding box center [722, 64] width 15 height 15
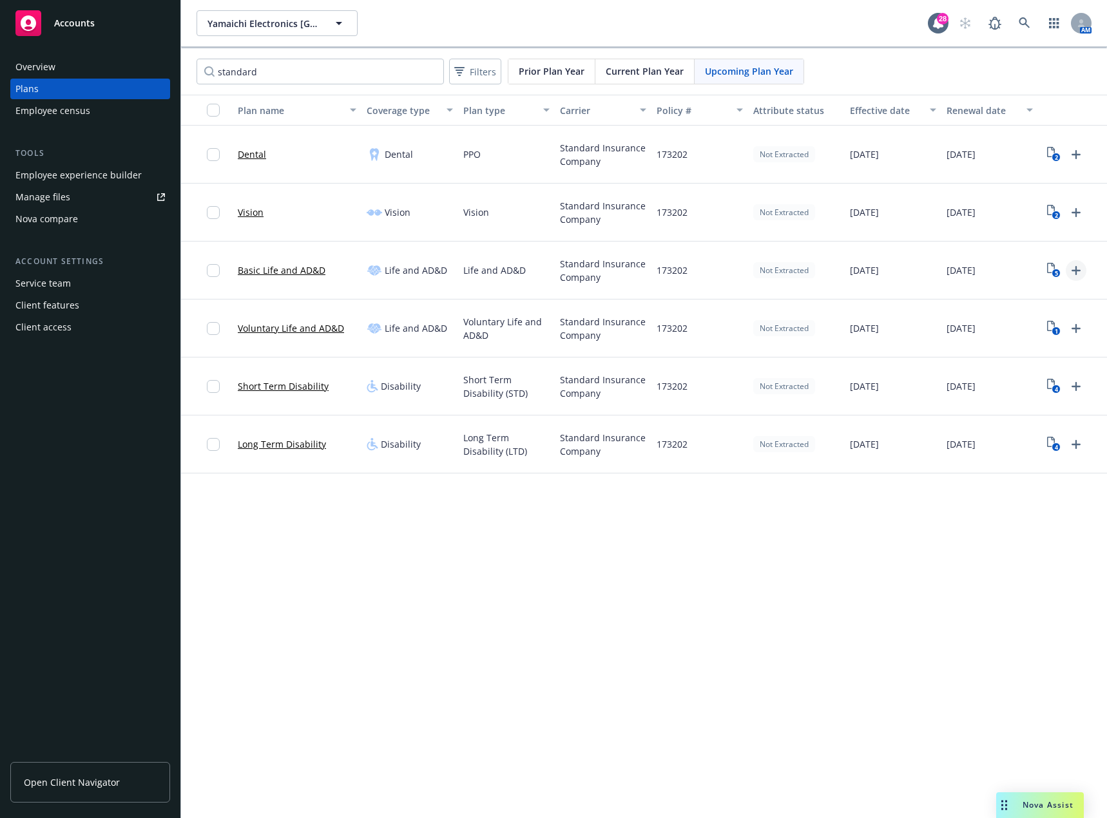
click at [1076, 270] on icon "Upload Plan Documents" at bounding box center [1076, 270] width 9 height 9
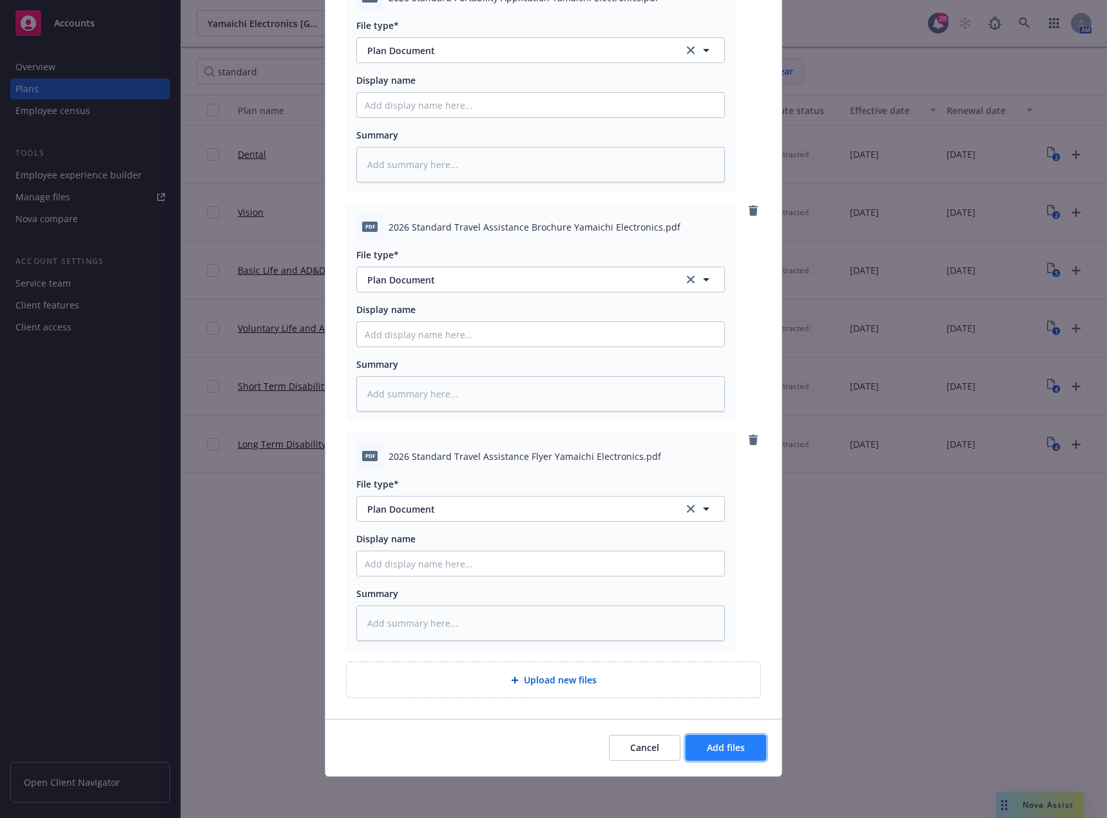
click at [736, 747] on span "Add files" at bounding box center [726, 748] width 38 height 12
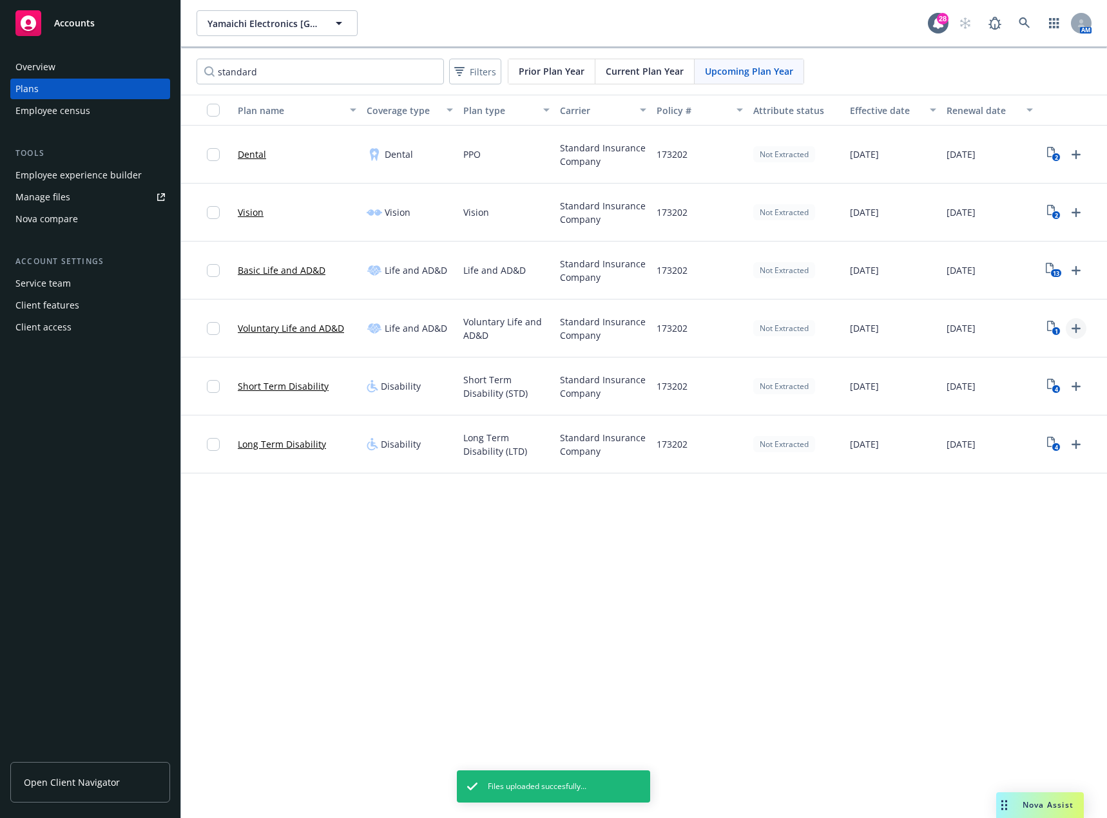
click at [1073, 328] on icon "Upload Plan Documents" at bounding box center [1076, 328] width 9 height 9
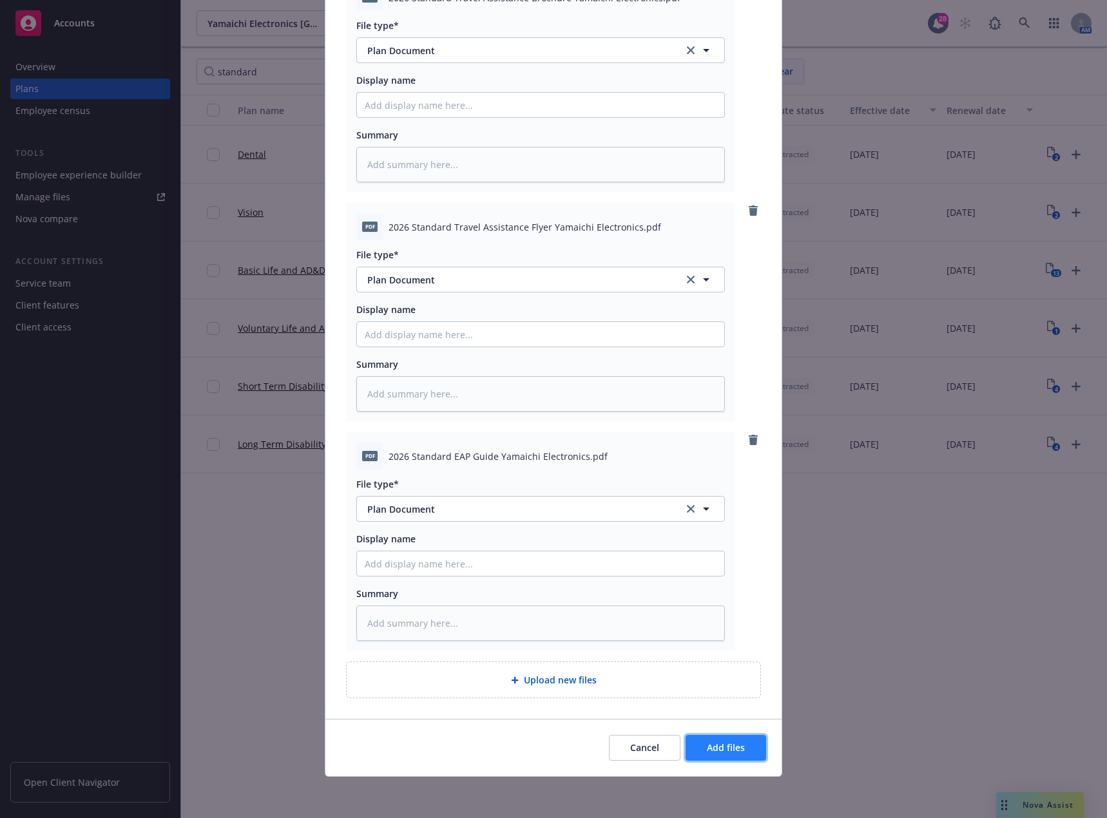
click at [713, 749] on span "Add files" at bounding box center [726, 748] width 38 height 12
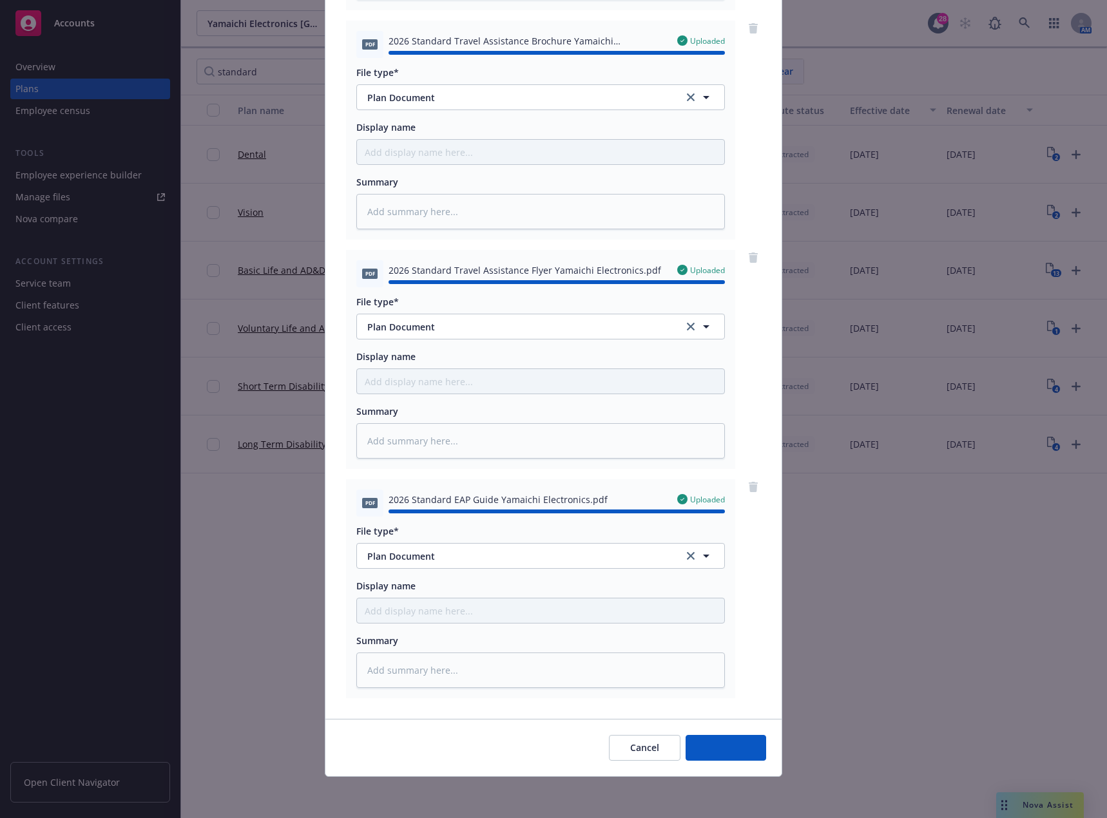
type textarea "x"
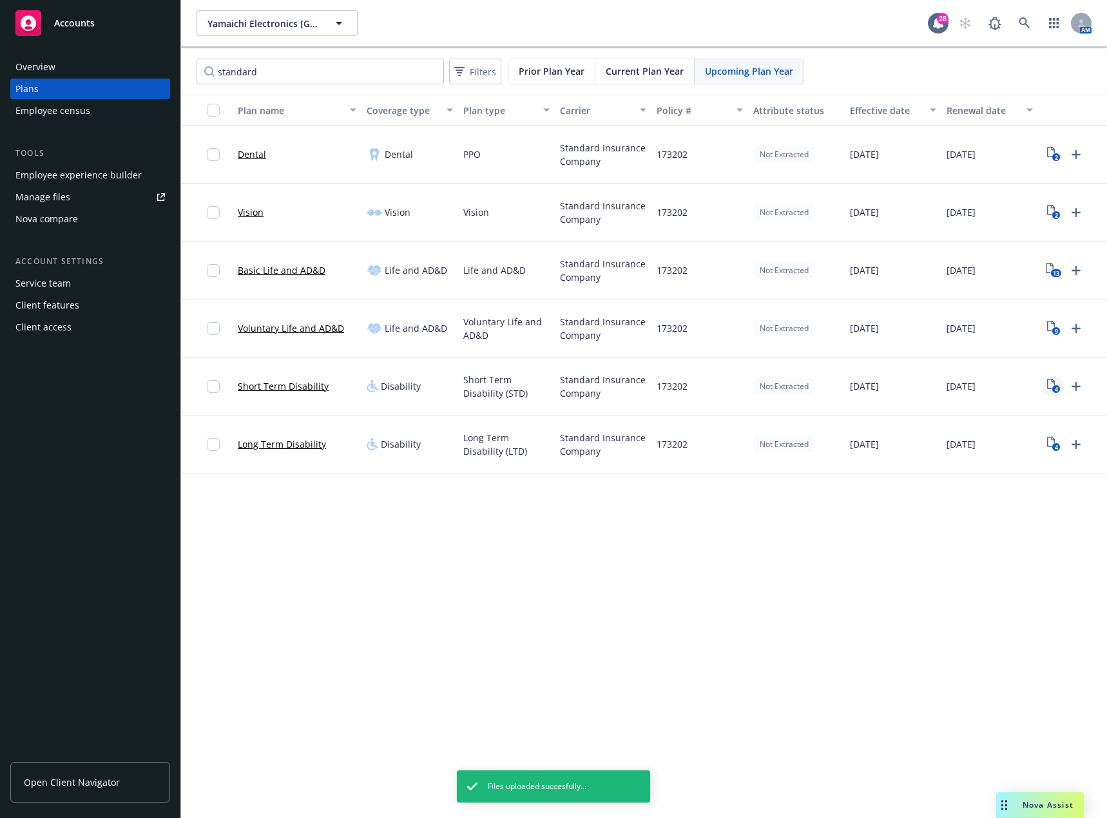
click at [1057, 386] on text "4" at bounding box center [1055, 389] width 3 height 8
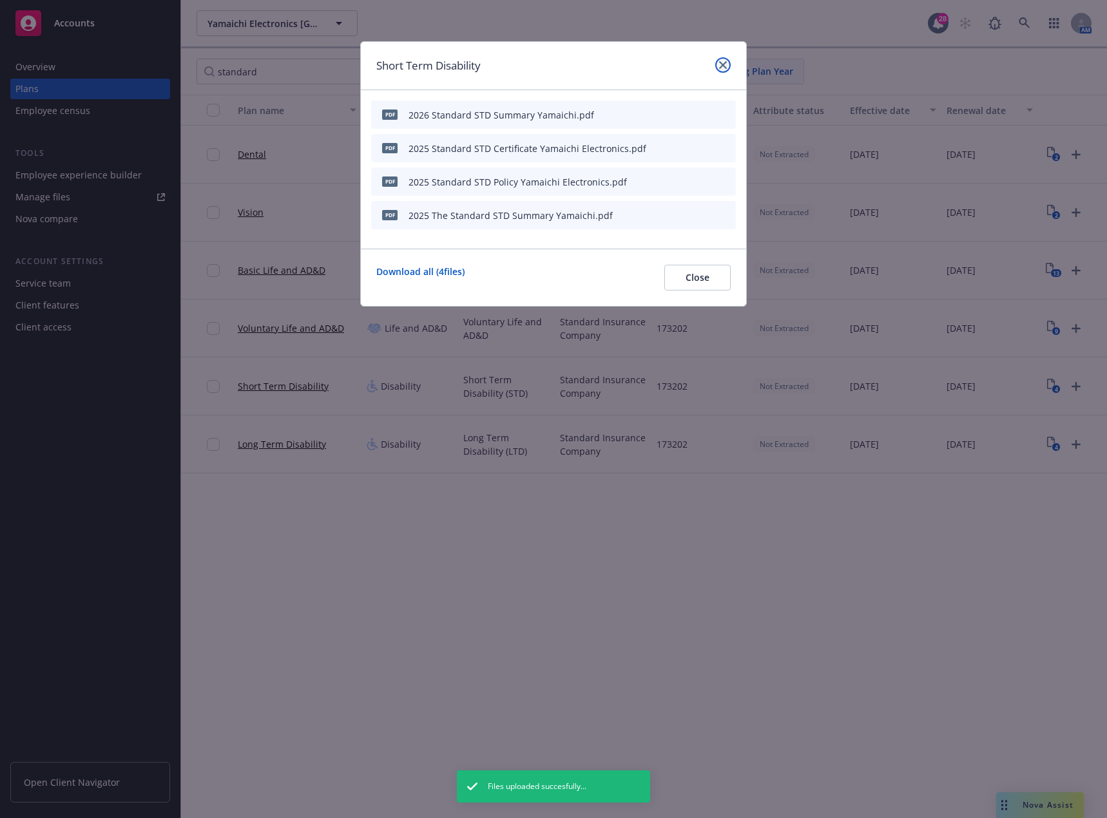
click at [724, 64] on icon "close" at bounding box center [723, 65] width 8 height 8
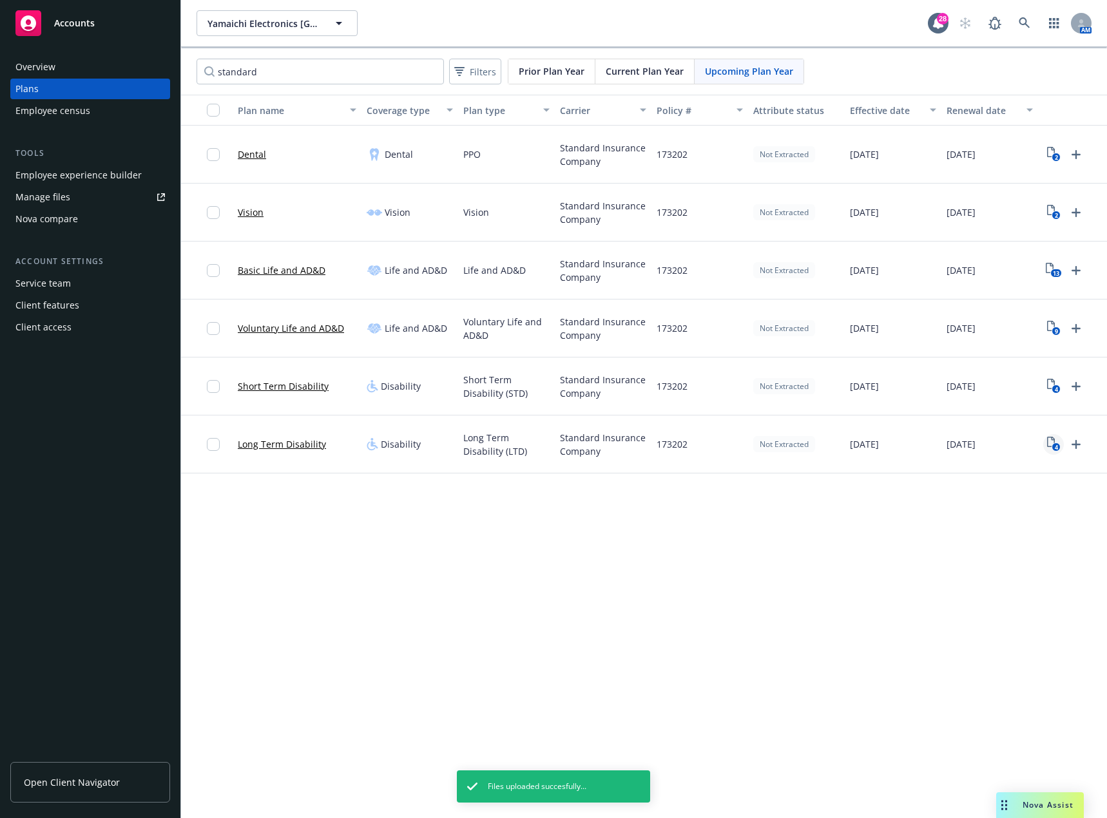
click at [1048, 442] on icon "4" at bounding box center [1054, 444] width 14 height 15
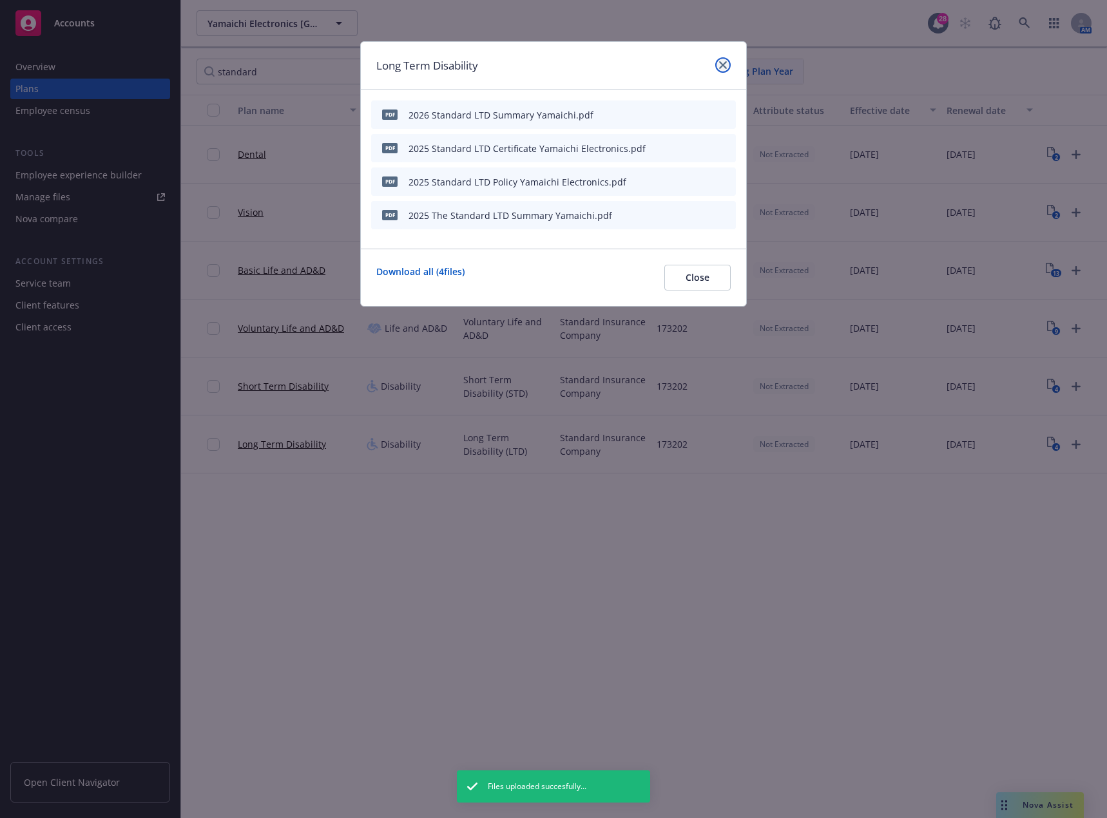
click at [718, 61] on link "close" at bounding box center [722, 64] width 15 height 15
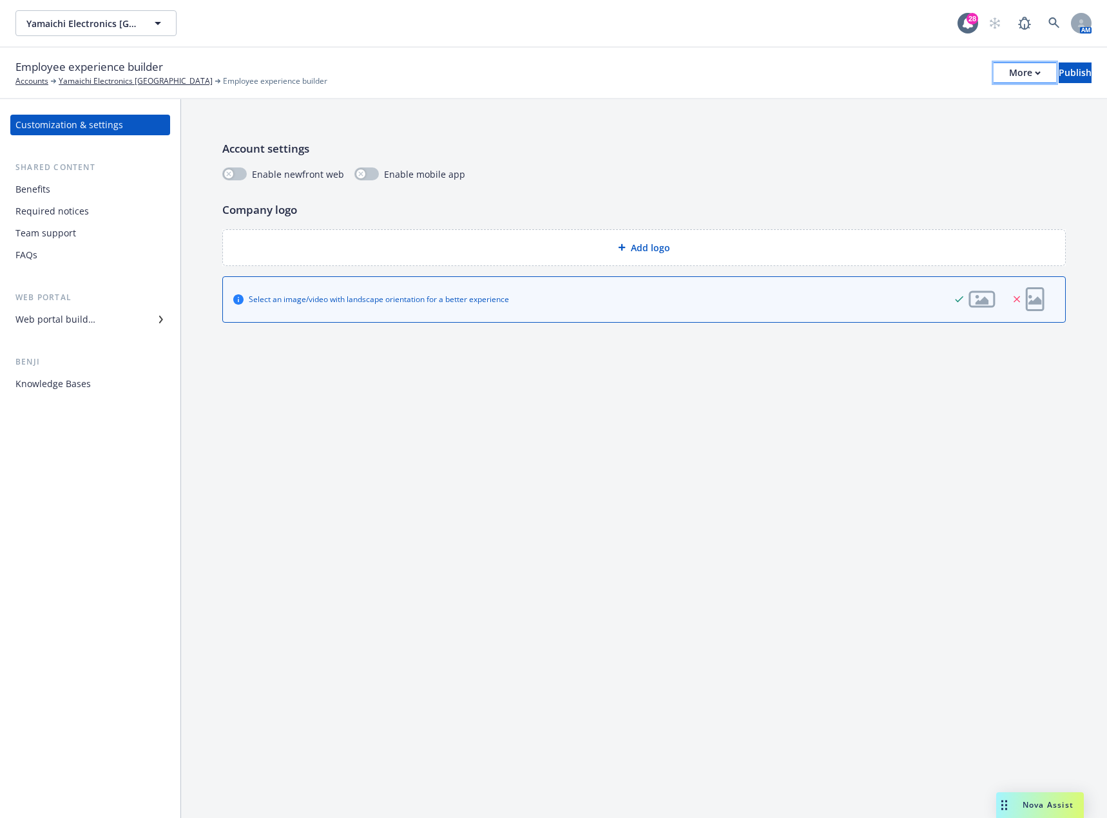
click at [1035, 72] on icon "button" at bounding box center [1037, 73] width 5 height 3
